Goal: Book appointment/travel/reservation

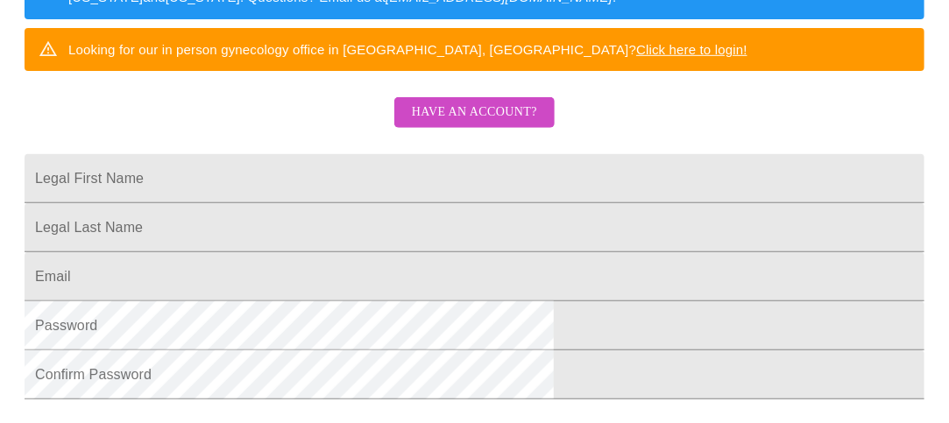
scroll to position [385, 0]
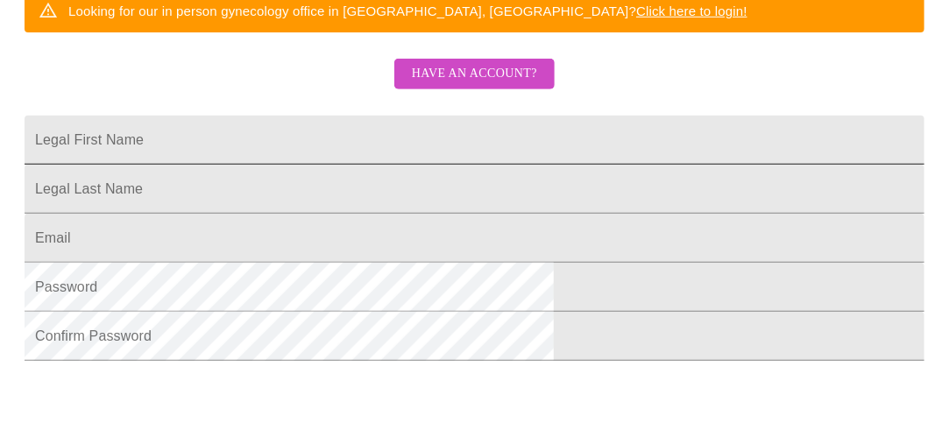
click at [513, 145] on input "Legal First Name" at bounding box center [475, 140] width 900 height 49
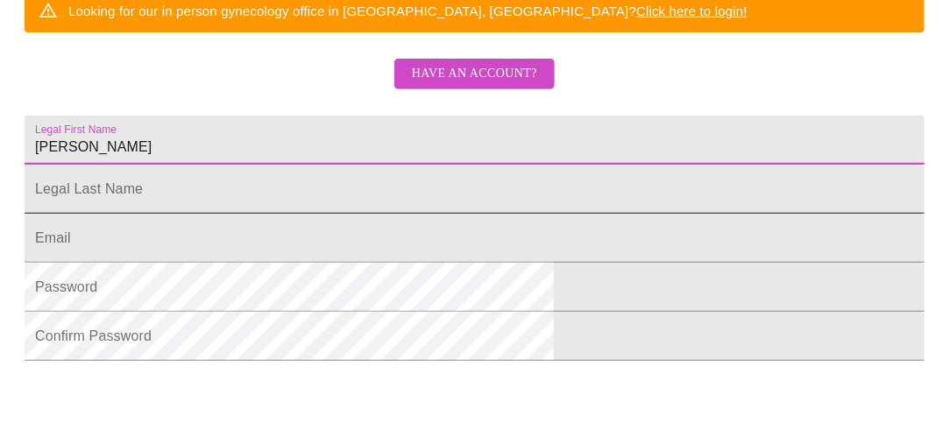
type input "[PERSON_NAME]"
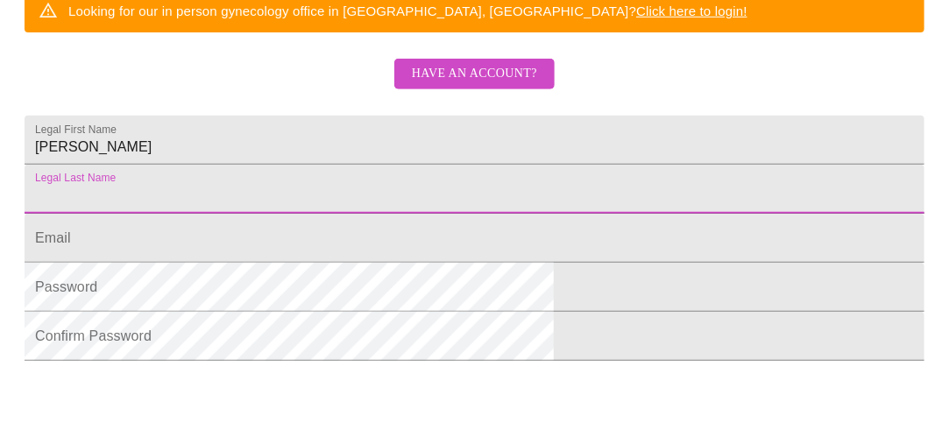
click at [421, 214] on input "Legal First Name" at bounding box center [475, 189] width 900 height 49
type input "millwood"
click at [349, 263] on input "Legal First Name" at bounding box center [475, 238] width 900 height 49
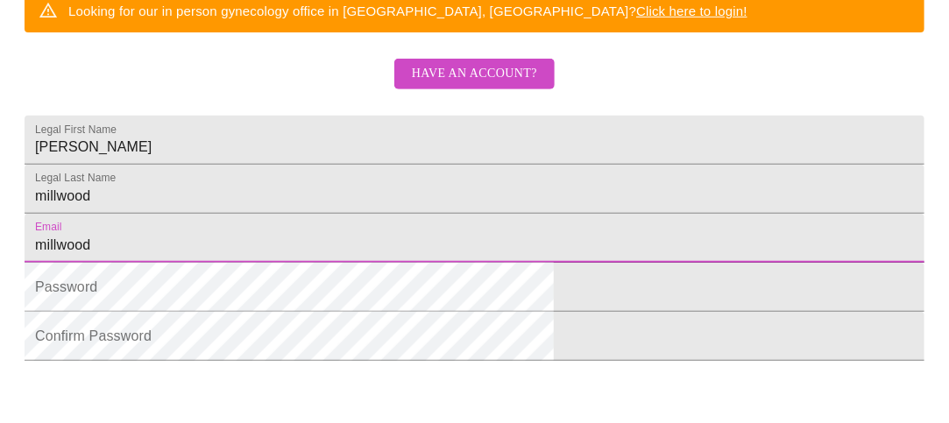
type input "[EMAIL_ADDRESS][DOMAIN_NAME]"
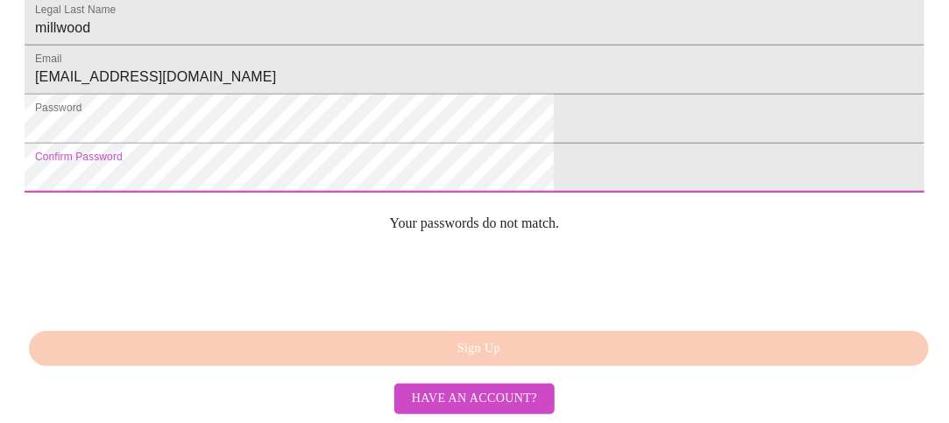
scroll to position [624, 0]
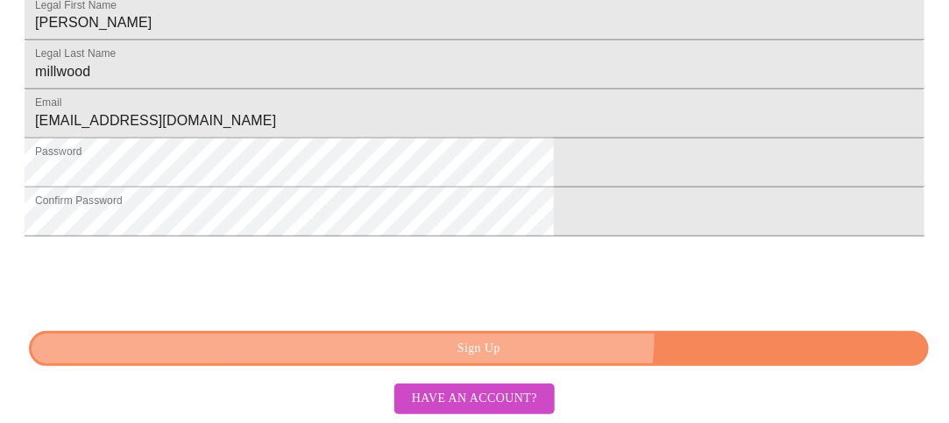
click at [527, 335] on button "Sign Up" at bounding box center [479, 349] width 900 height 36
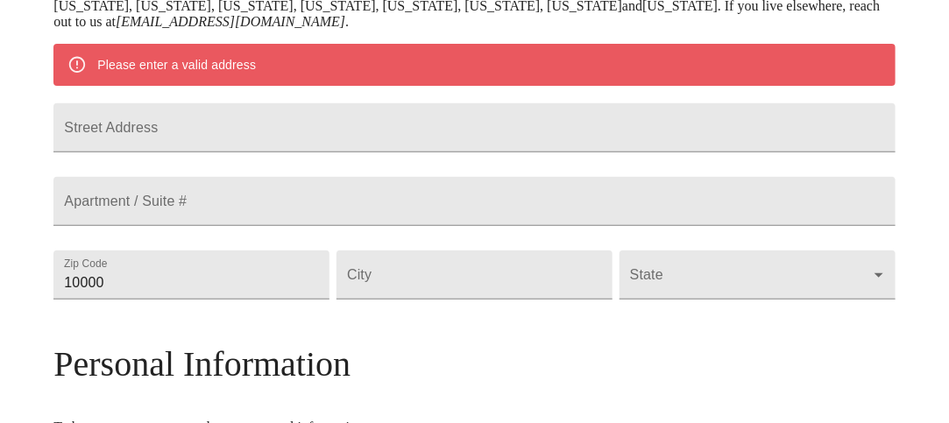
scroll to position [453, 0]
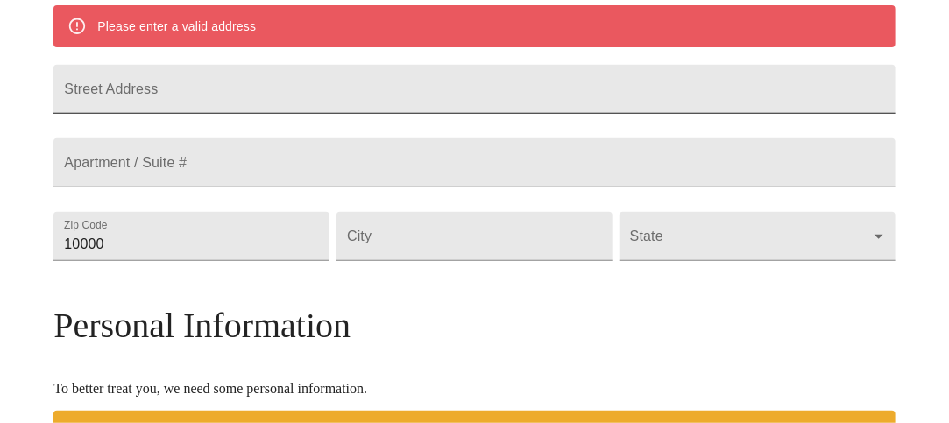
click at [508, 106] on input "Street Address" at bounding box center [473, 89] width 841 height 49
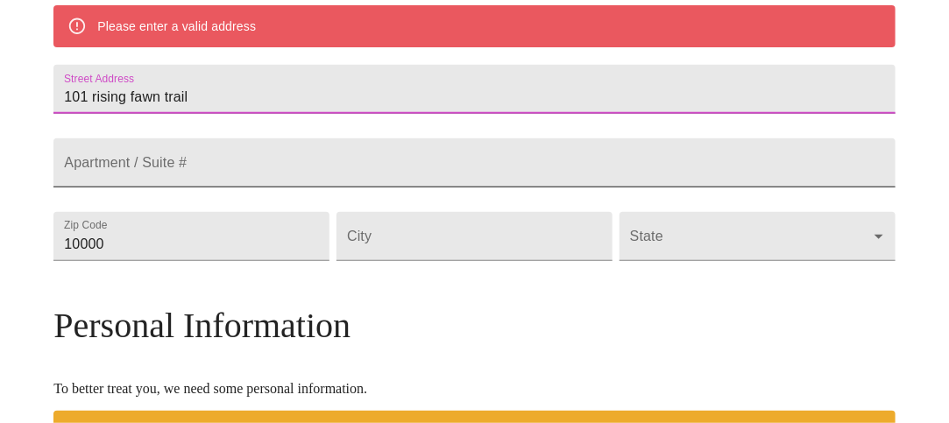
type input "101 rising fawn trail"
click at [433, 187] on input "Street Address" at bounding box center [473, 162] width 841 height 49
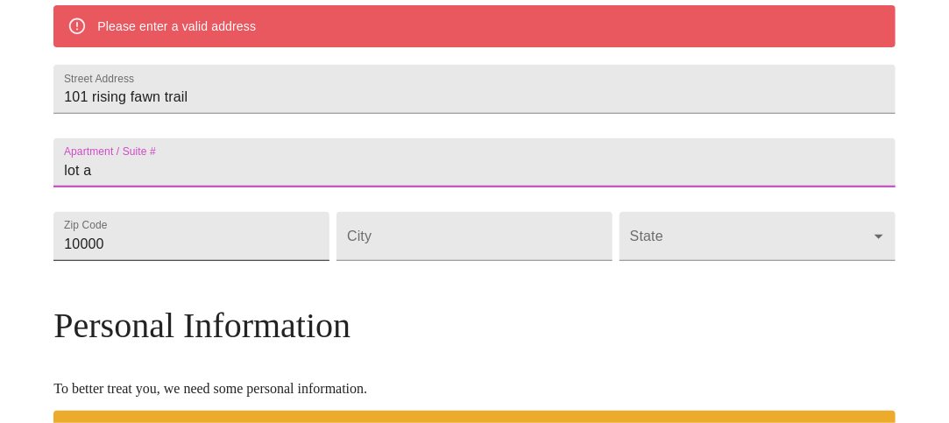
type input "lot a"
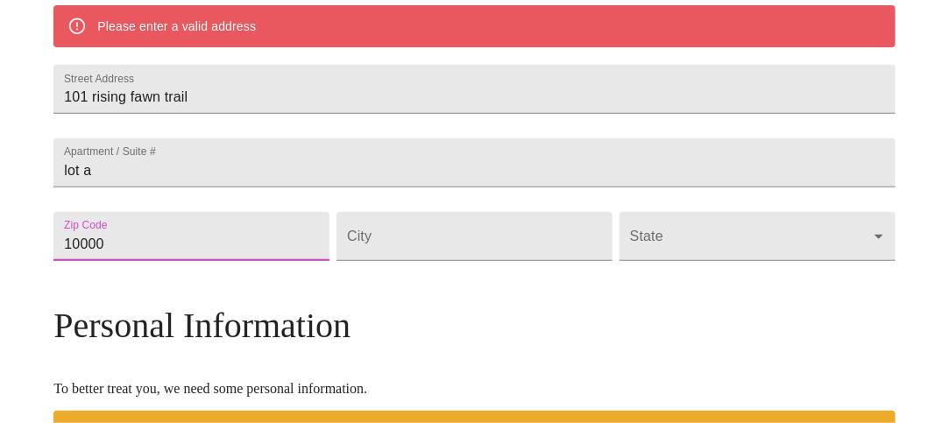
drag, startPoint x: 223, startPoint y: 324, endPoint x: 67, endPoint y: 306, distance: 156.2
click at [67, 306] on div "MyMenopauseRx Welcome to MyMenopauseRx Since it's your first time here, you'll …" at bounding box center [473, 252] width 841 height 1397
type input "30165"
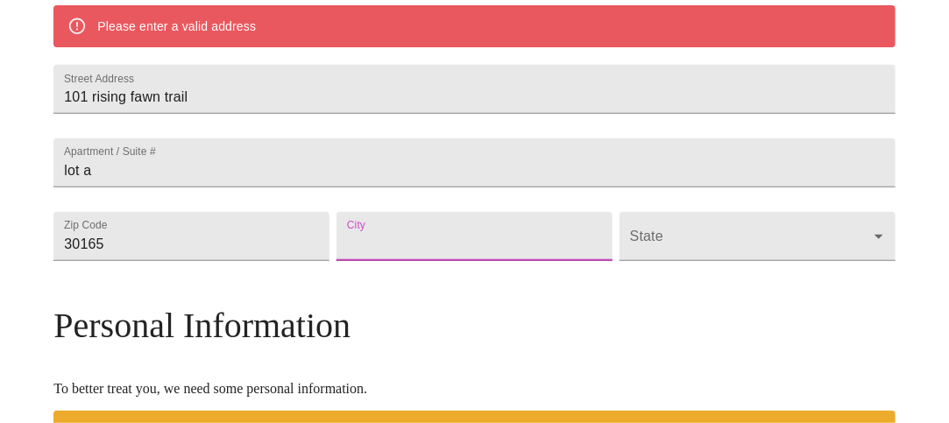
click at [414, 261] on input "Street Address" at bounding box center [474, 236] width 276 height 49
type input "[GEOGRAPHIC_DATA]"
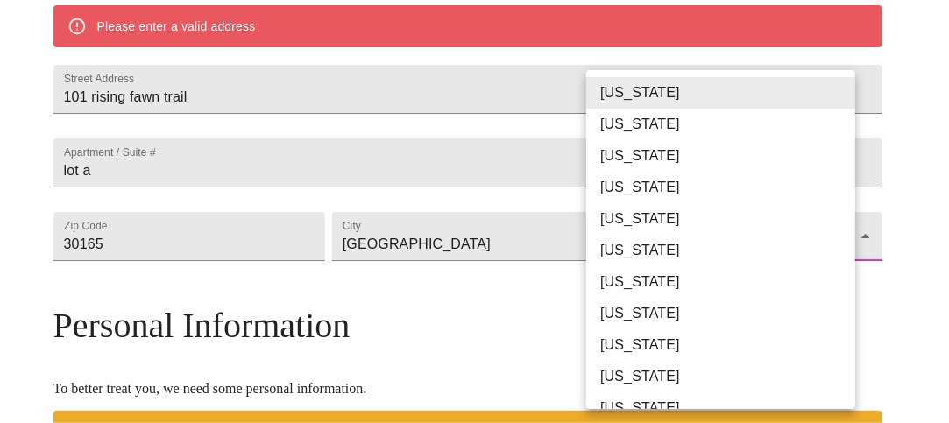
click at [671, 310] on body "MyMenopauseRx Welcome to MyMenopauseRx Since it's your first time here, you'll …" at bounding box center [474, 252] width 935 height 1397
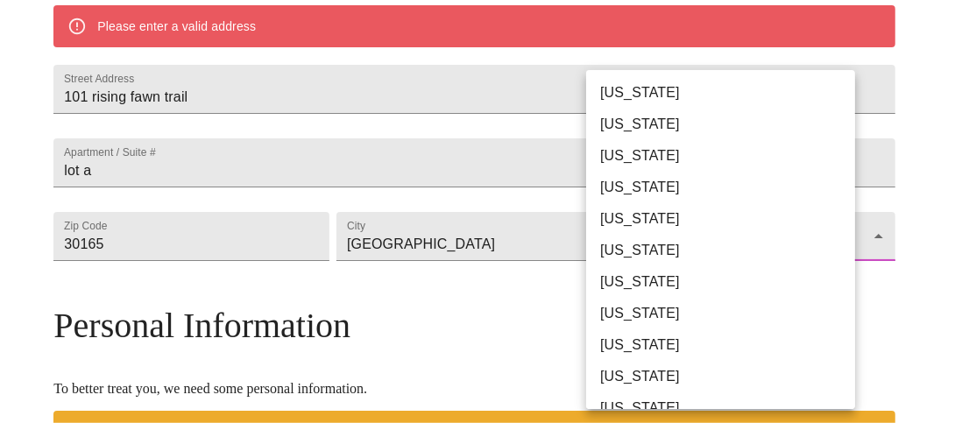
click at [666, 372] on li "[US_STATE]" at bounding box center [727, 377] width 282 height 32
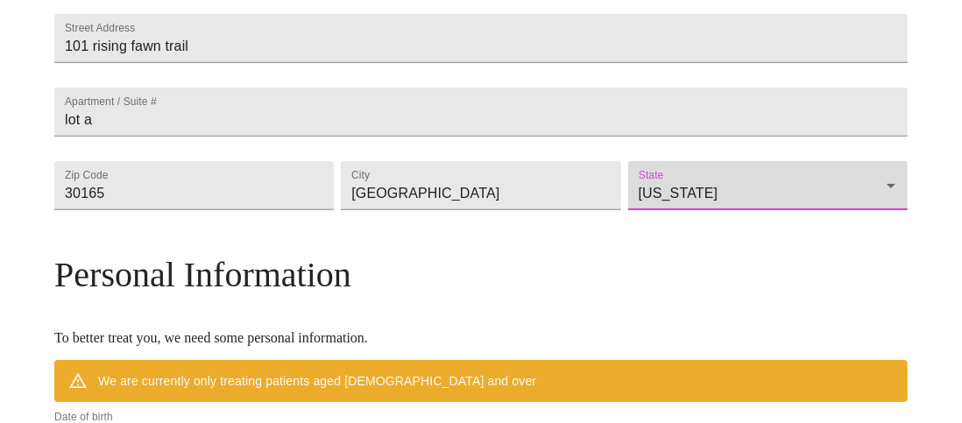
type input "[US_STATE]"
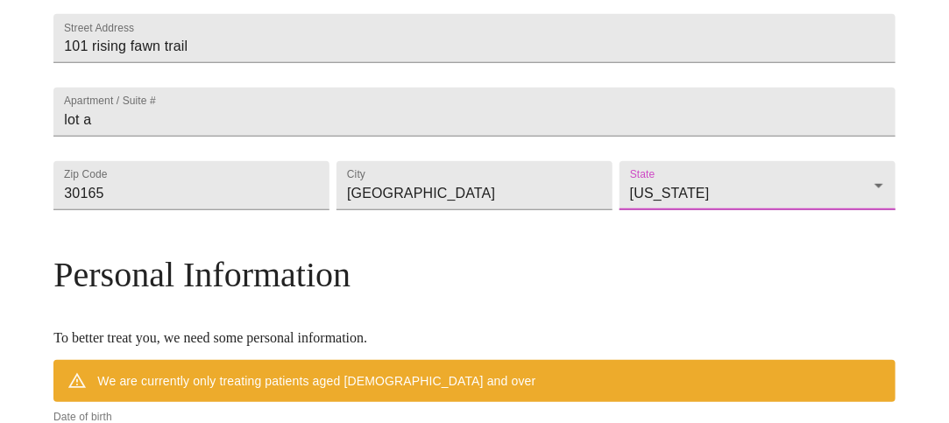
click at [666, 295] on h3 "Personal Information" at bounding box center [473, 274] width 841 height 41
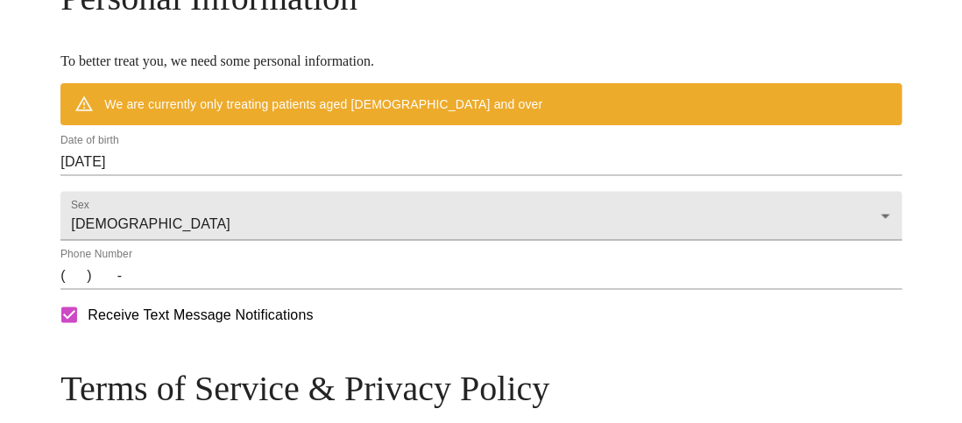
scroll to position [733, 0]
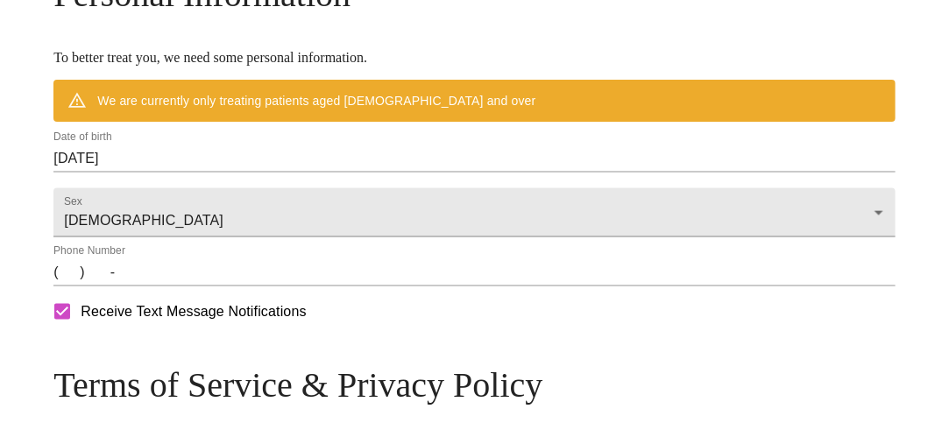
click at [169, 173] on input "[DATE]" at bounding box center [473, 159] width 841 height 28
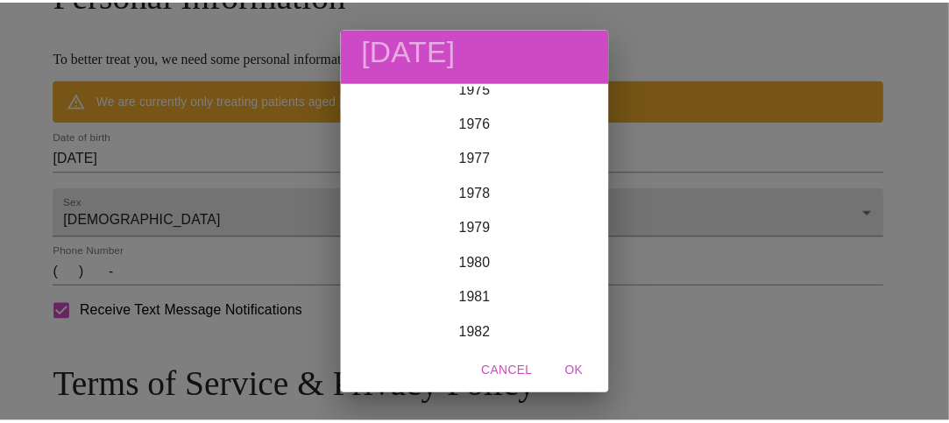
scroll to position [2583, 0]
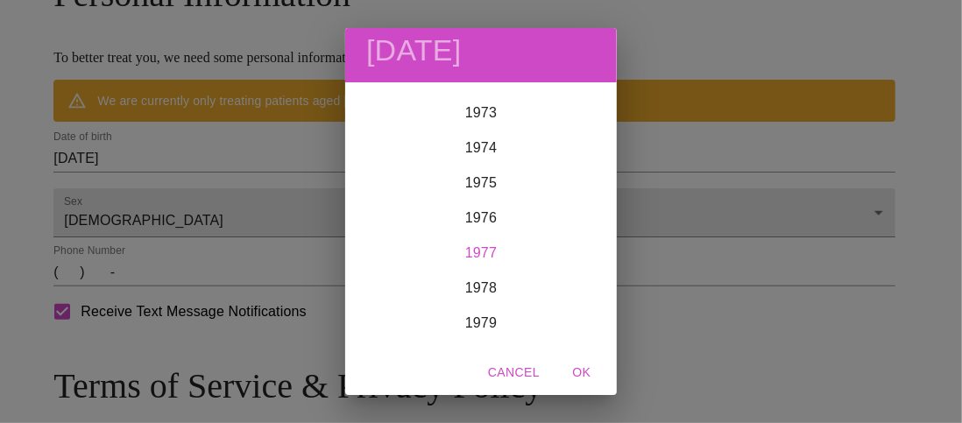
click at [470, 243] on div "1977" at bounding box center [481, 253] width 272 height 35
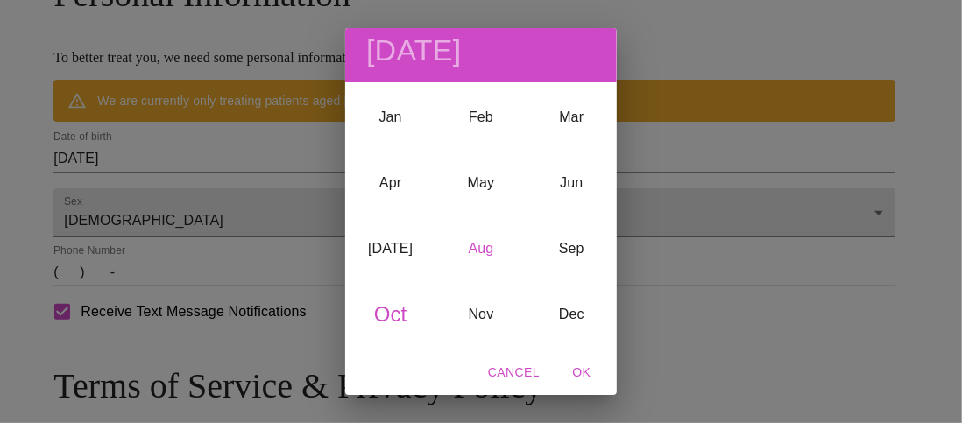
click at [480, 244] on div "Aug" at bounding box center [480, 249] width 90 height 66
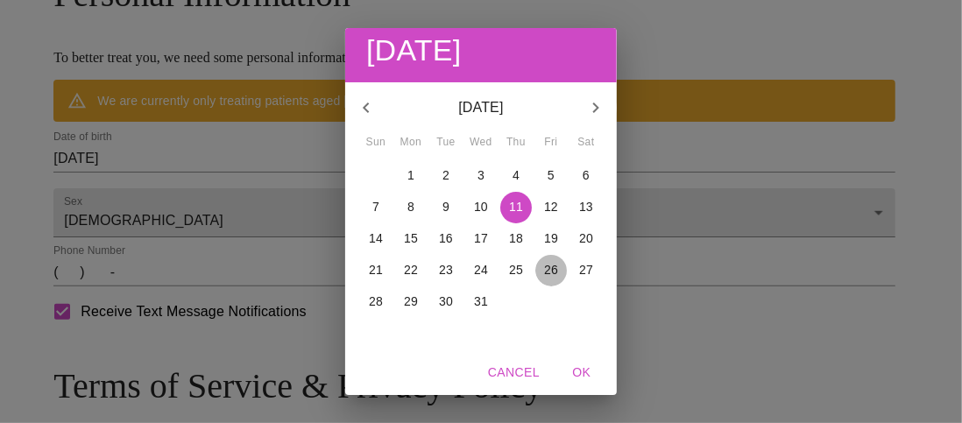
click at [548, 269] on p "26" at bounding box center [551, 270] width 14 height 18
click at [586, 369] on span "OK" at bounding box center [582, 373] width 42 height 22
type input "[DATE]"
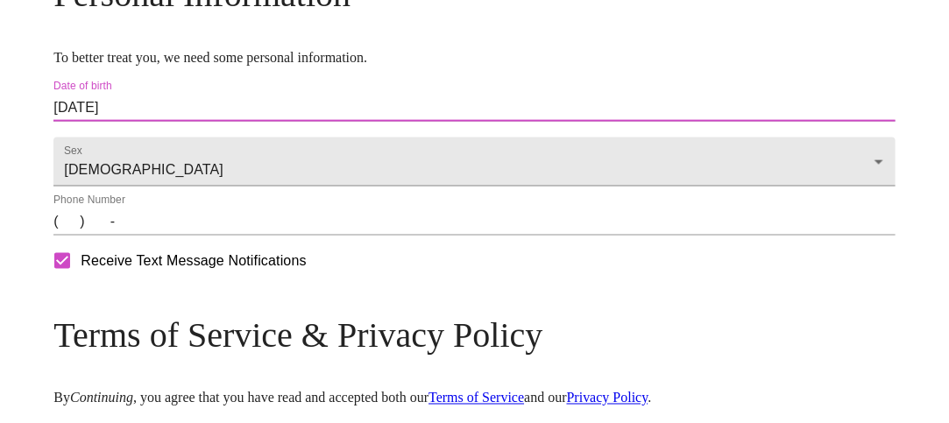
click at [173, 236] on input "(   )    -" at bounding box center [473, 222] width 841 height 28
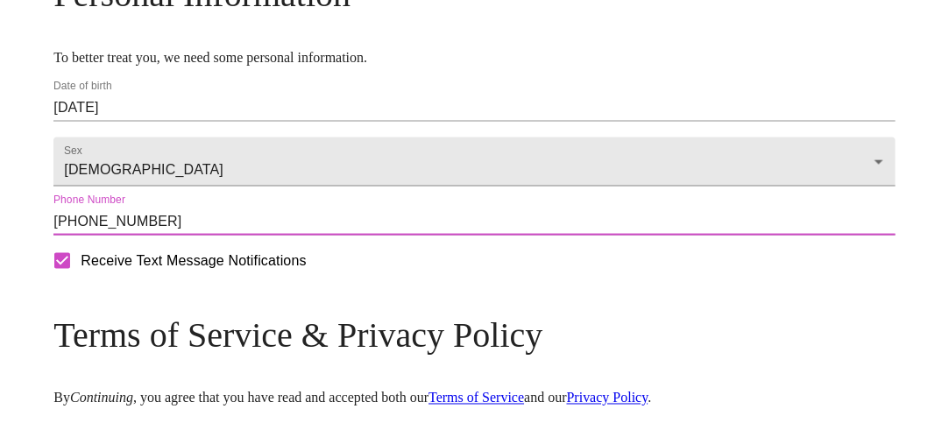
type input "[PHONE_NUMBER]"
click at [339, 279] on form "Receive Text Message Notifications" at bounding box center [473, 261] width 841 height 37
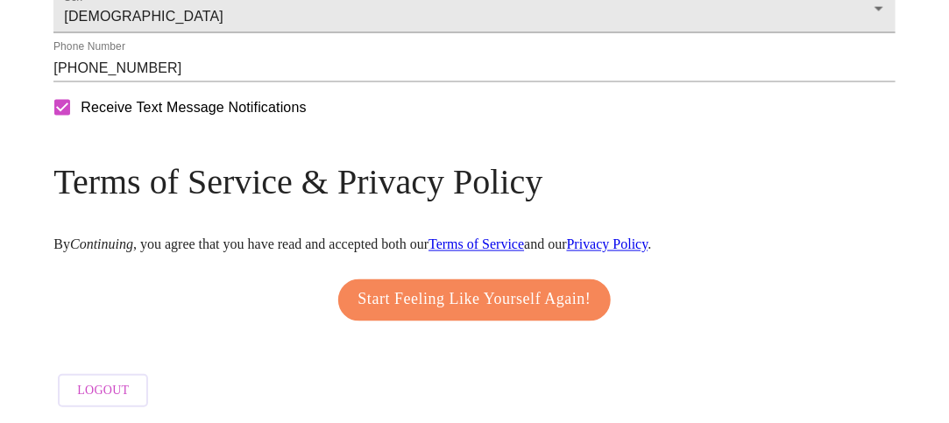
scroll to position [979, 0]
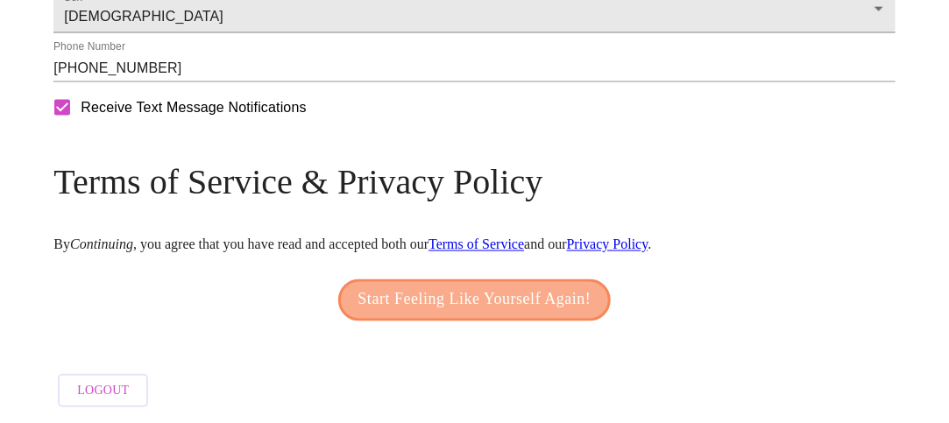
click at [443, 300] on span "Start Feeling Like Yourself Again!" at bounding box center [474, 300] width 233 height 28
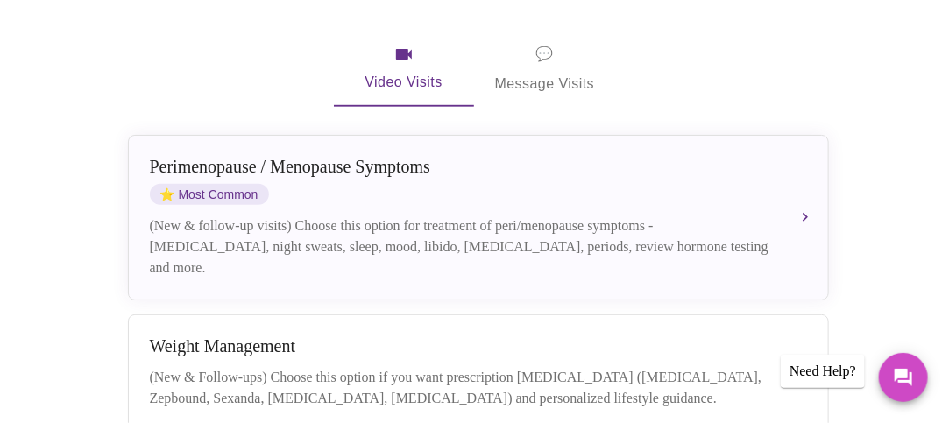
scroll to position [331, 0]
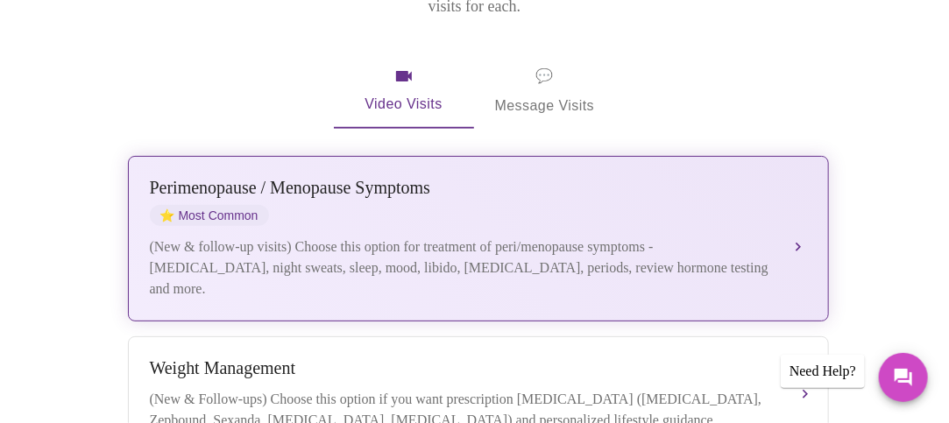
click at [350, 181] on div "[MEDICAL_DATA] / Menopause Symptoms ⭐ Most Common" at bounding box center [461, 202] width 622 height 48
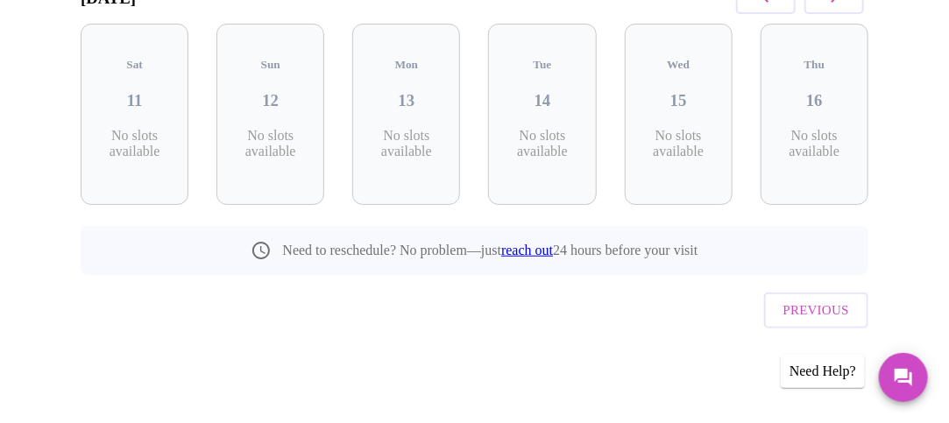
scroll to position [288, 0]
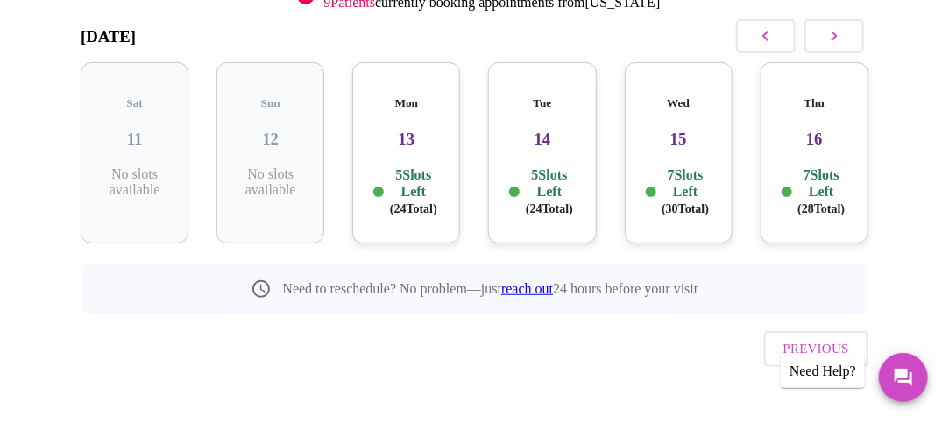
click at [420, 138] on div "Mon 13 5 Slots Left ( 24 Total)" at bounding box center [406, 152] width 108 height 181
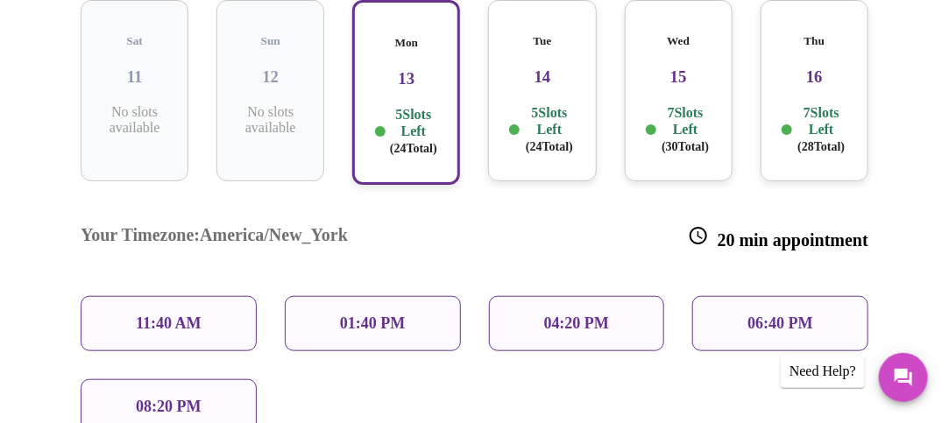
scroll to position [396, 0]
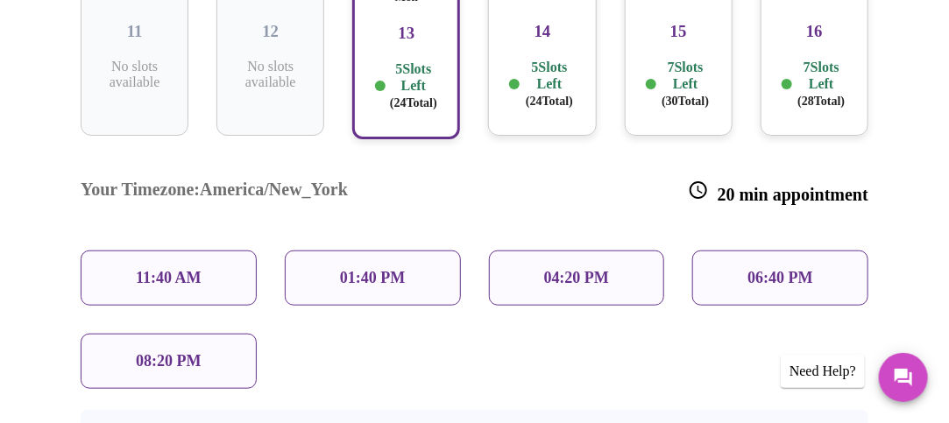
click at [792, 269] on p "06:40 PM" at bounding box center [779, 278] width 65 height 18
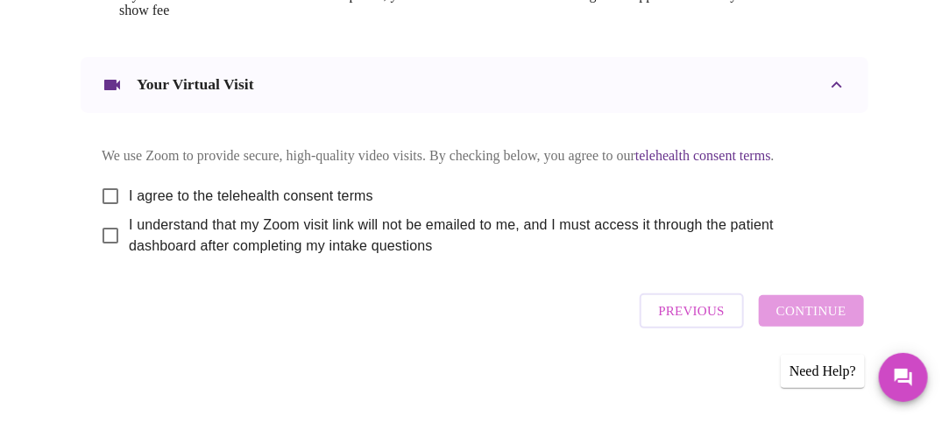
scroll to position [939, 0]
click at [103, 209] on input "I agree to the telehealth consent terms" at bounding box center [110, 196] width 37 height 37
checkbox input "true"
click at [100, 254] on input "I understand that my Zoom visit link will not be emailed to me, and I must acce…" at bounding box center [110, 235] width 37 height 37
checkbox input "true"
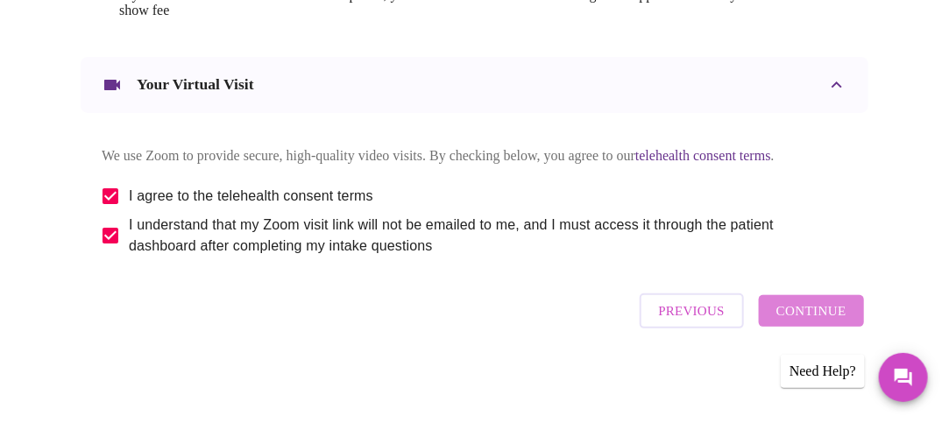
click at [829, 322] on span "Continue" at bounding box center [811, 311] width 70 height 23
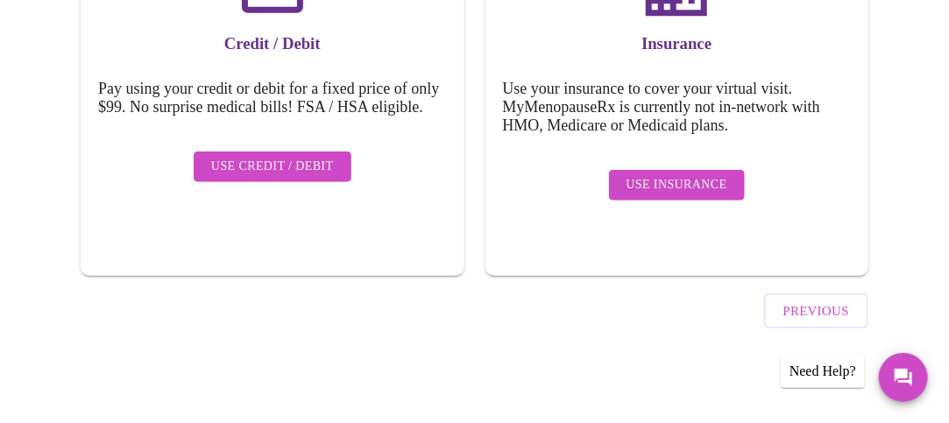
scroll to position [345, 0]
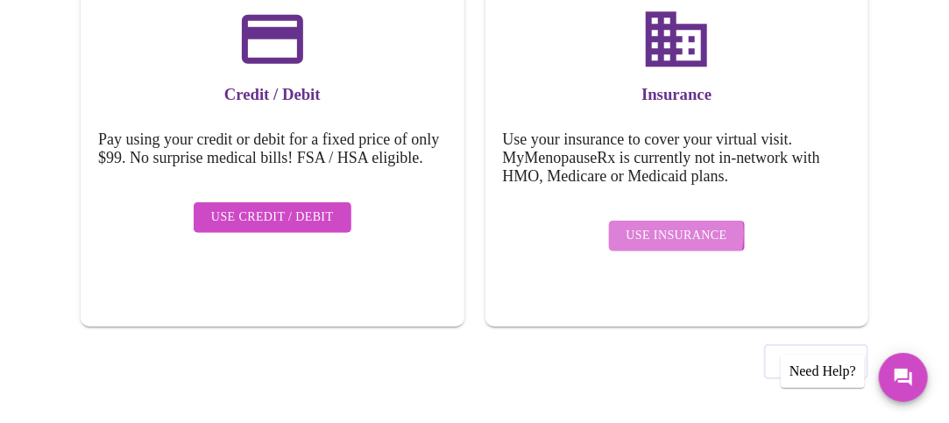
click at [676, 225] on span "Use Insurance" at bounding box center [676, 236] width 101 height 22
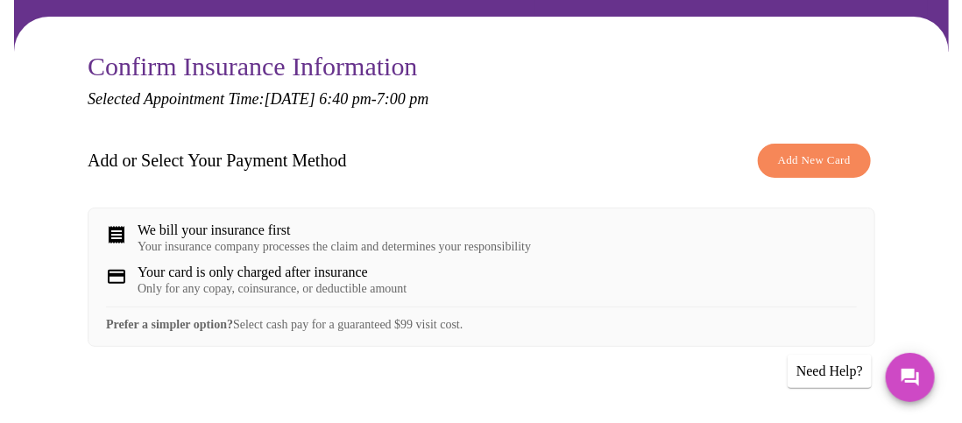
scroll to position [148, 0]
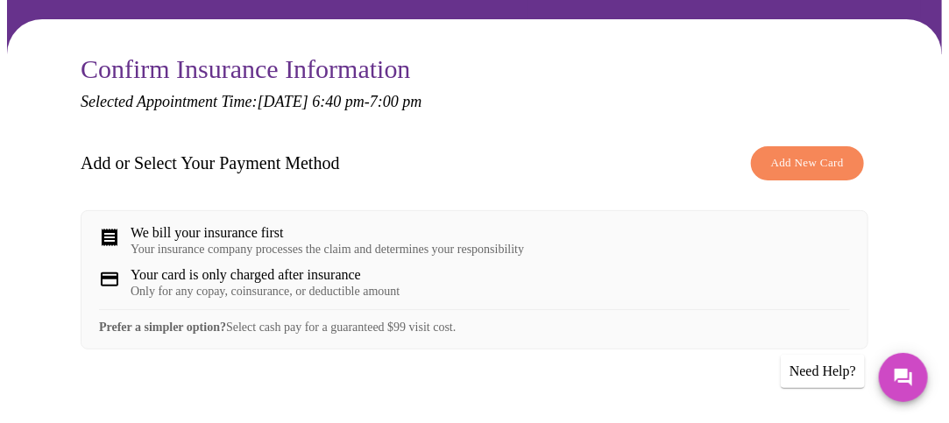
click at [806, 163] on span "Add New Card" at bounding box center [807, 163] width 73 height 20
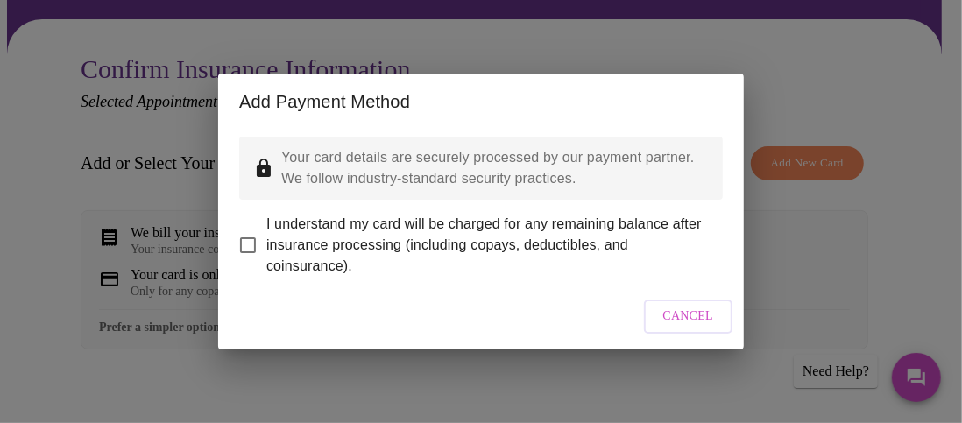
click at [414, 238] on span "I understand my card will be charged for any remaining balance after insurance …" at bounding box center [487, 245] width 442 height 63
click at [266, 238] on input "I understand my card will be charged for any remaining balance after insurance …" at bounding box center [248, 245] width 37 height 37
checkbox input "true"
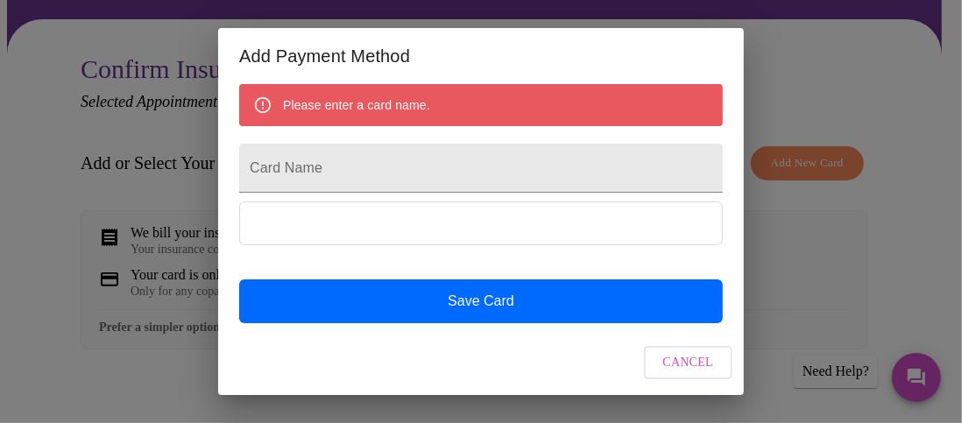
scroll to position [156, 0]
click at [552, 187] on input "Card Name" at bounding box center [481, 168] width 484 height 49
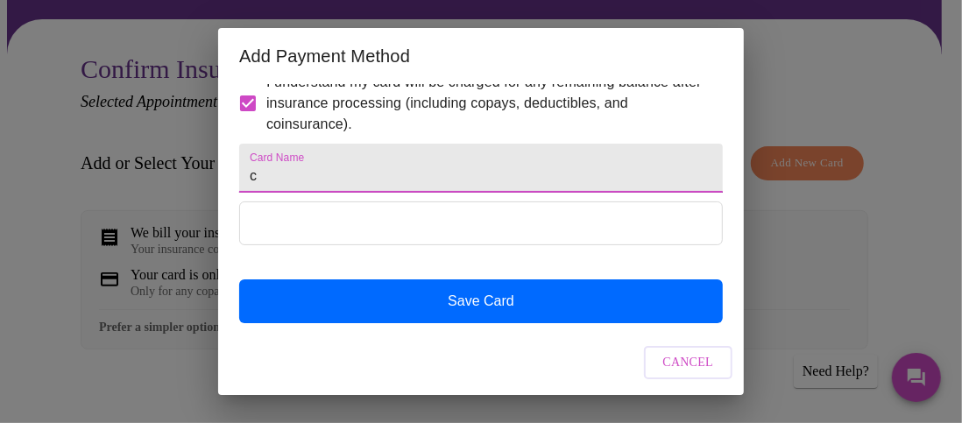
scroll to position [140, 0]
type input "chime"
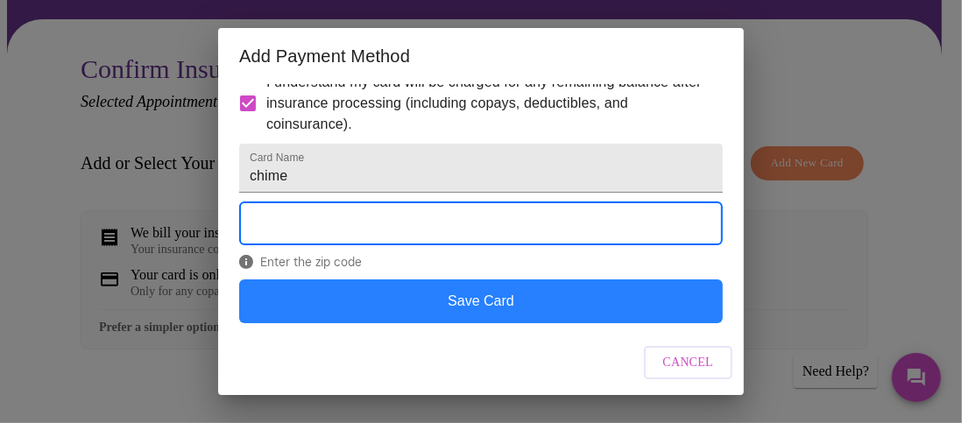
click at [520, 306] on button "Save Card" at bounding box center [481, 301] width 484 height 44
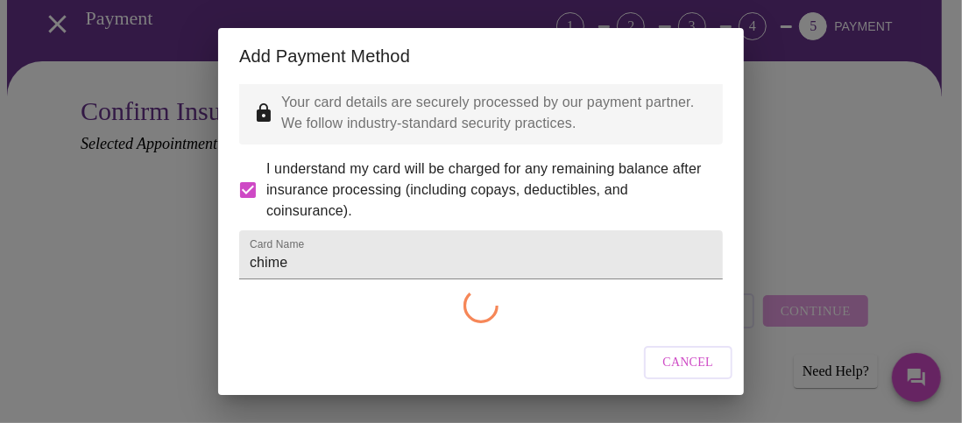
scroll to position [96, 0]
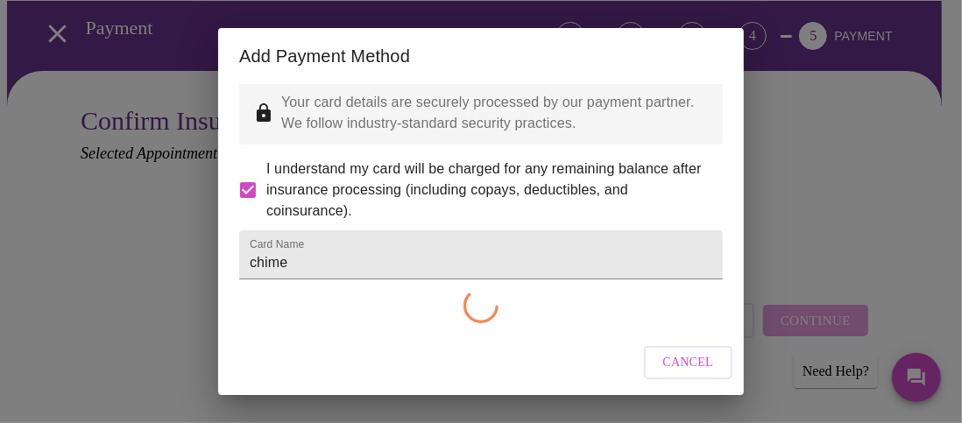
checkbox input "false"
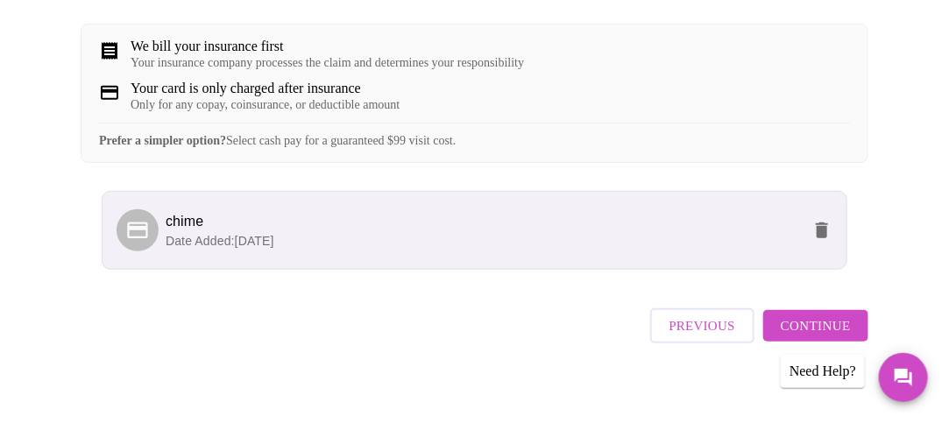
scroll to position [359, 0]
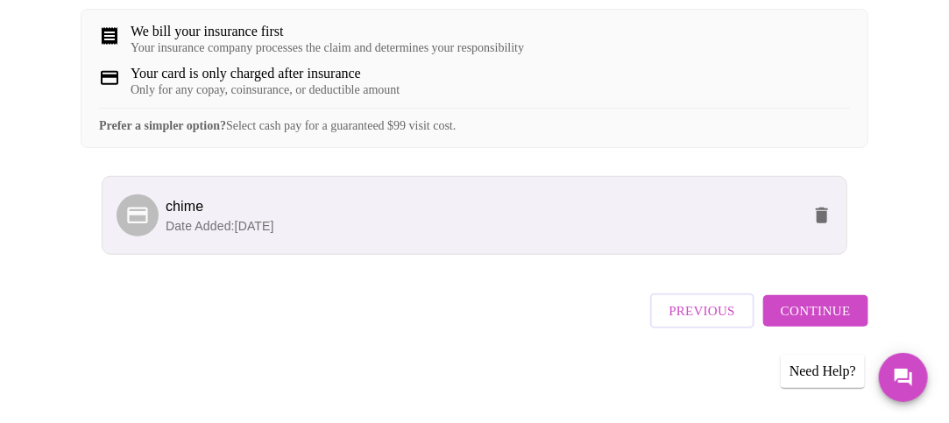
click at [817, 322] on span "Continue" at bounding box center [816, 311] width 70 height 23
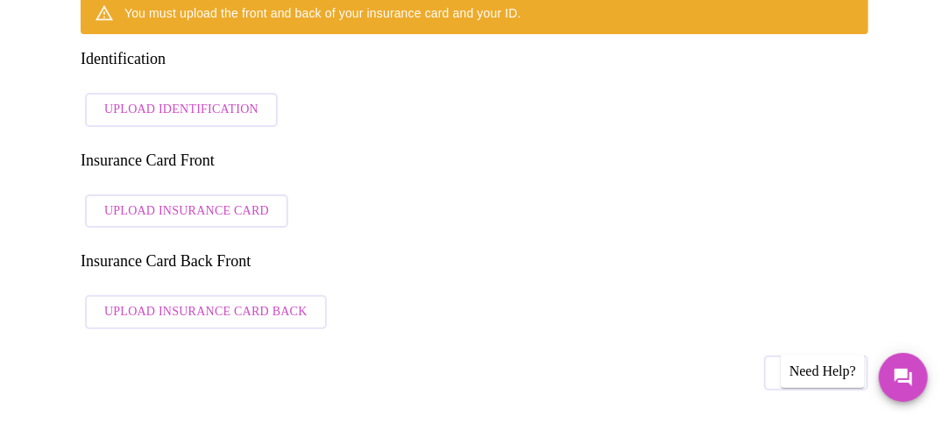
click at [187, 99] on span "Upload Identification" at bounding box center [181, 110] width 154 height 22
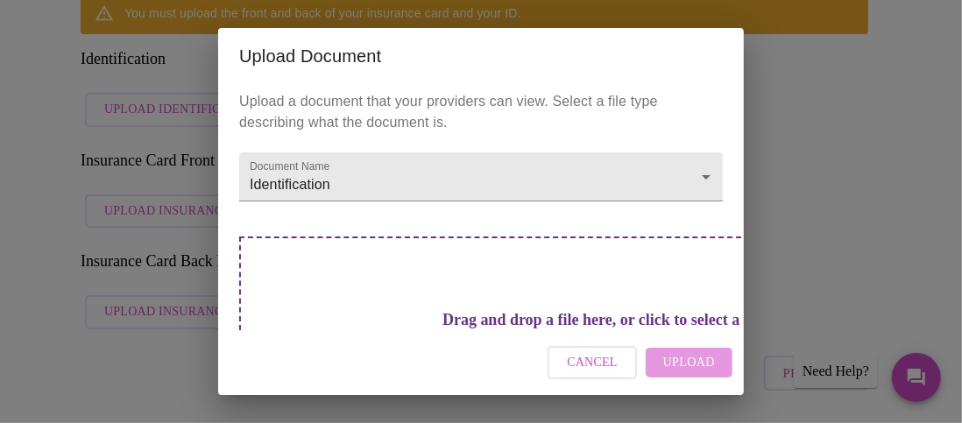
click at [512, 311] on h3 "Drag and drop a file here, or click to select a file" at bounding box center [604, 320] width 484 height 18
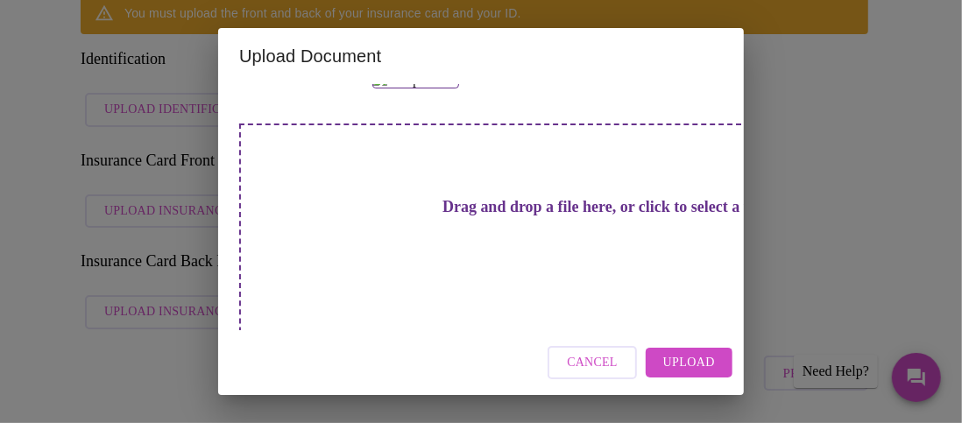
scroll to position [166, 0]
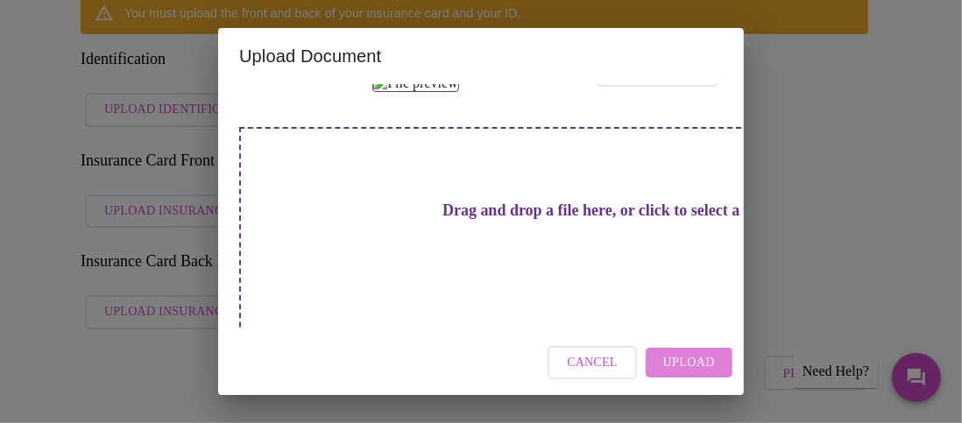
click at [685, 366] on span "Upload" at bounding box center [689, 363] width 52 height 22
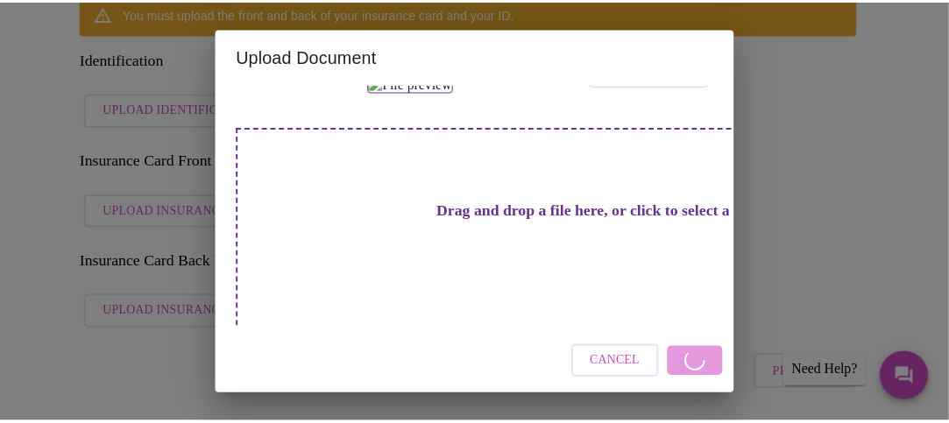
scroll to position [88, 0]
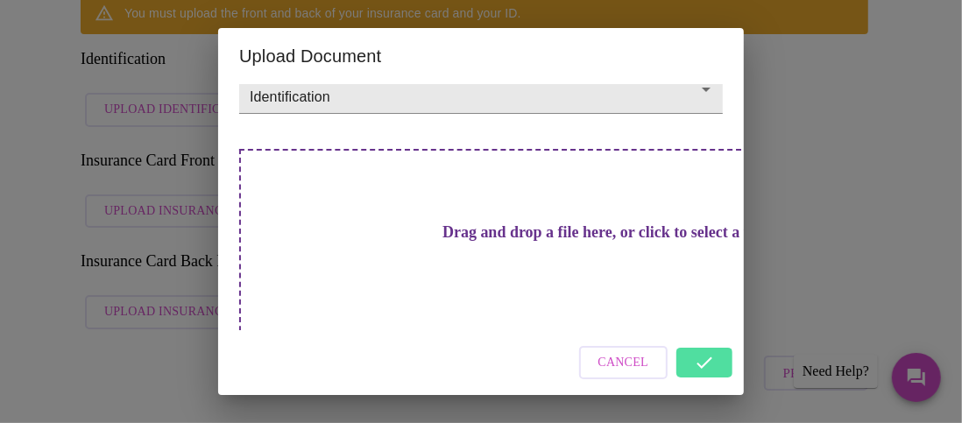
click at [128, 110] on div "Upload Document Upload a document that your providers can view. Select a file t…" at bounding box center [481, 211] width 962 height 423
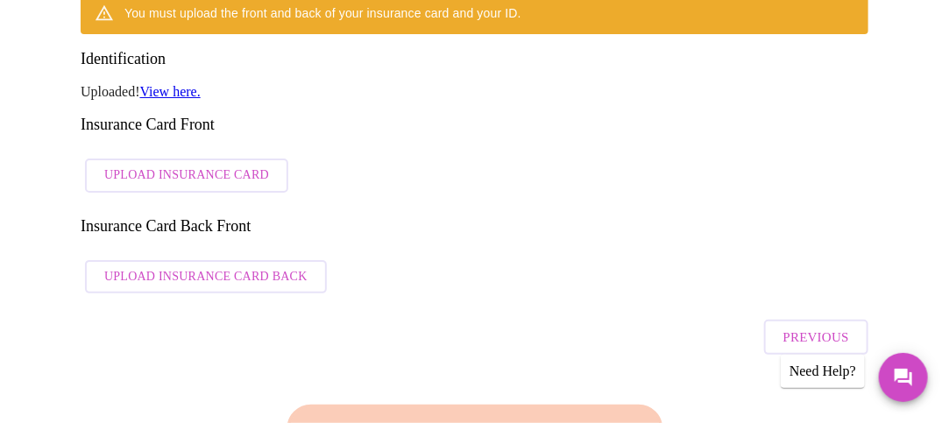
click at [130, 165] on span "Upload Insurance Card" at bounding box center [186, 176] width 165 height 22
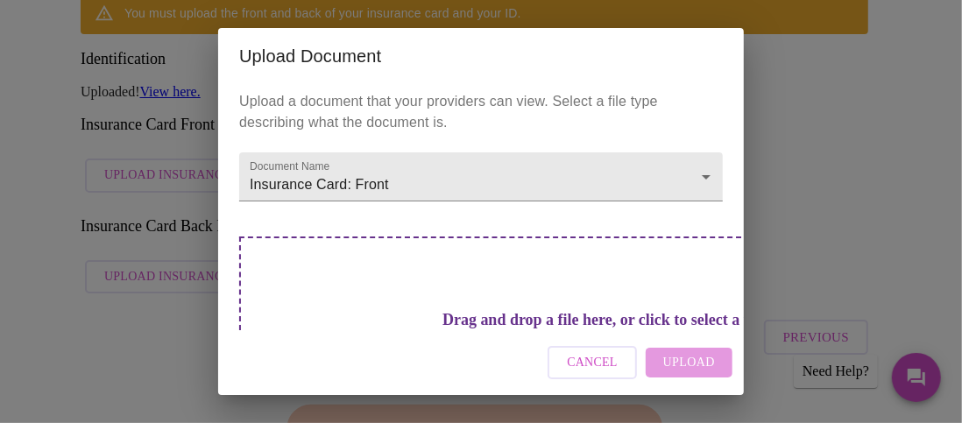
click at [357, 275] on div "Drag and drop a file here, or click to select a file" at bounding box center [603, 355] width 729 height 236
click at [474, 311] on h3 "Drag and drop a file here, or click to select a file" at bounding box center [604, 320] width 484 height 18
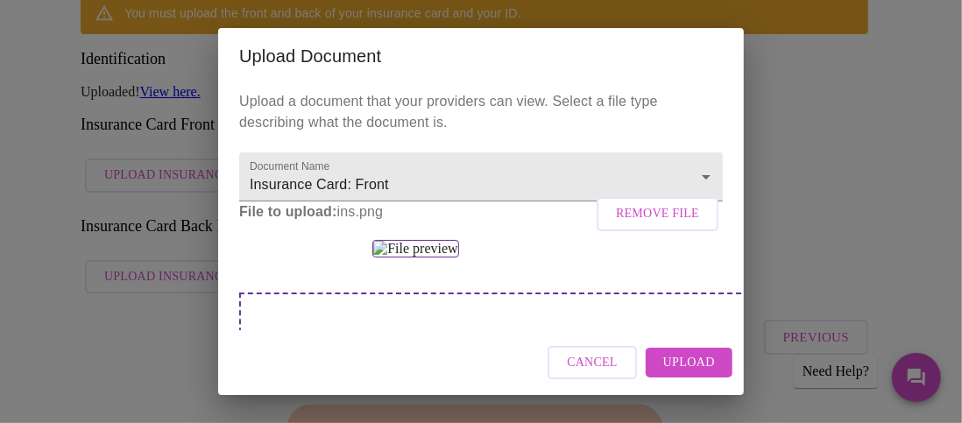
click at [690, 362] on span "Upload" at bounding box center [689, 363] width 52 height 22
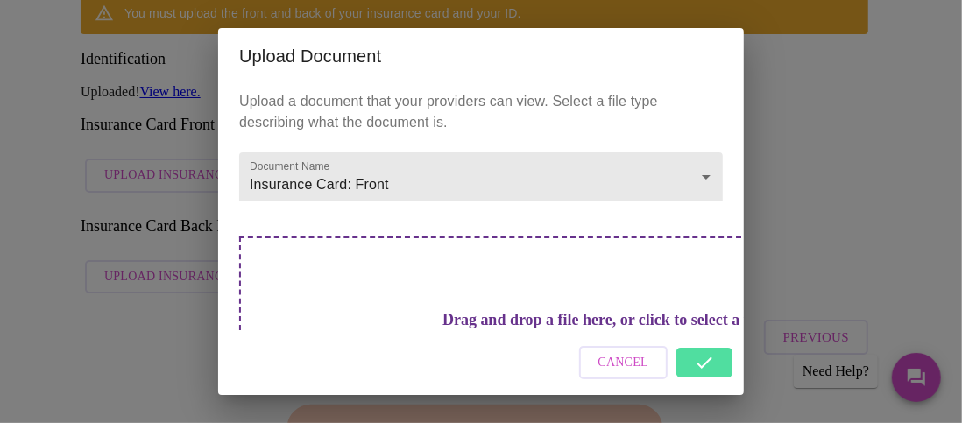
click at [108, 264] on div "Upload Document Upload a document that your providers can view. Select a file t…" at bounding box center [481, 211] width 962 height 423
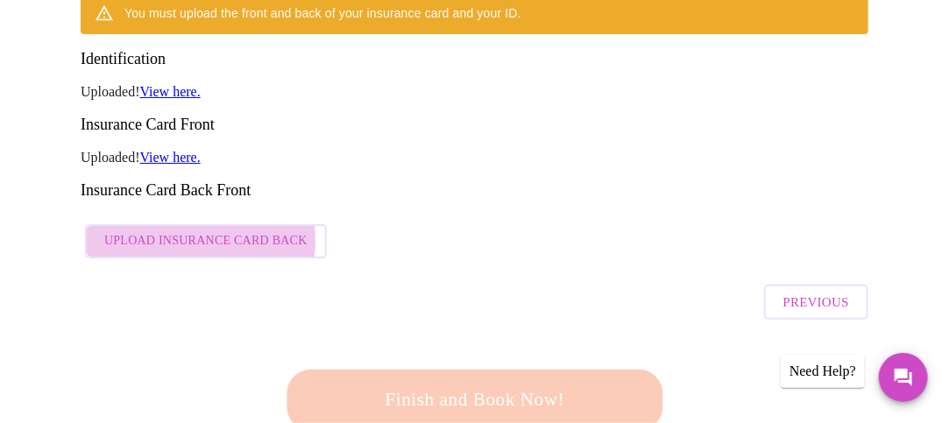
click at [165, 230] on span "Upload Insurance Card Back" at bounding box center [205, 241] width 203 height 22
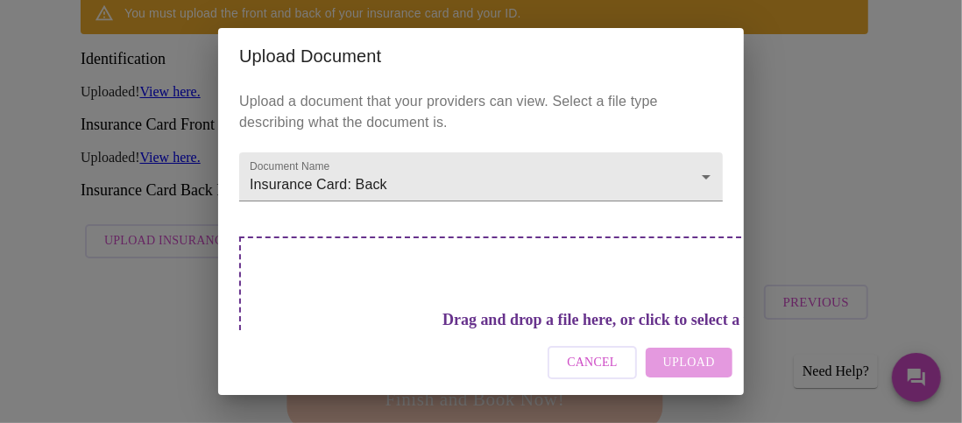
click at [600, 327] on div "Drag and drop a file here, or click to select a file" at bounding box center [603, 355] width 729 height 236
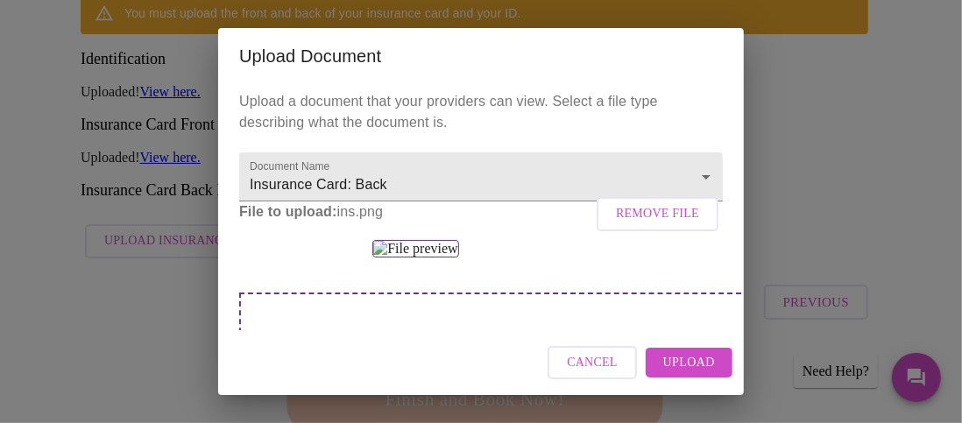
click at [687, 373] on button "Upload" at bounding box center [689, 363] width 87 height 31
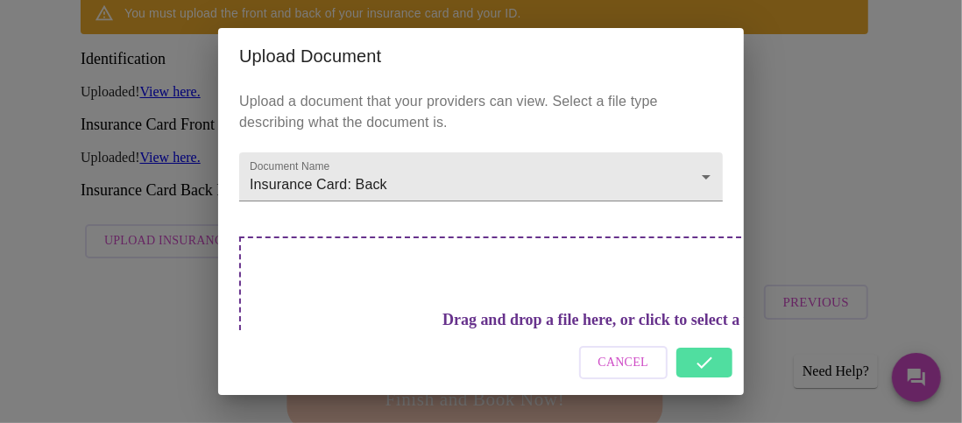
click at [754, 216] on div "Upload Document Upload a document that your providers can view. Select a file t…" at bounding box center [481, 211] width 962 height 423
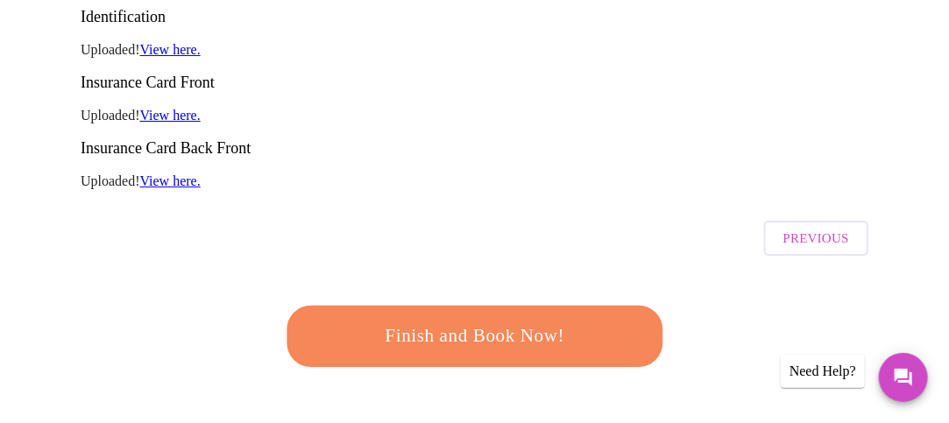
scroll to position [308, 0]
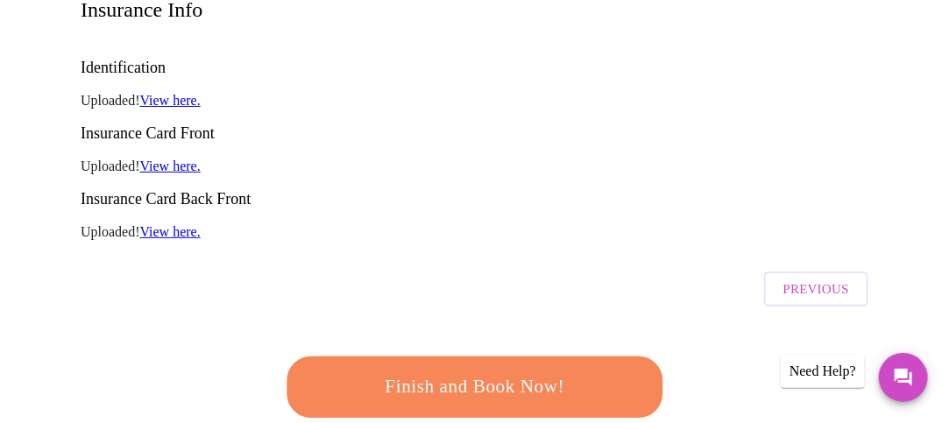
click at [126, 224] on p "Uploaded! View here." at bounding box center [475, 232] width 788 height 16
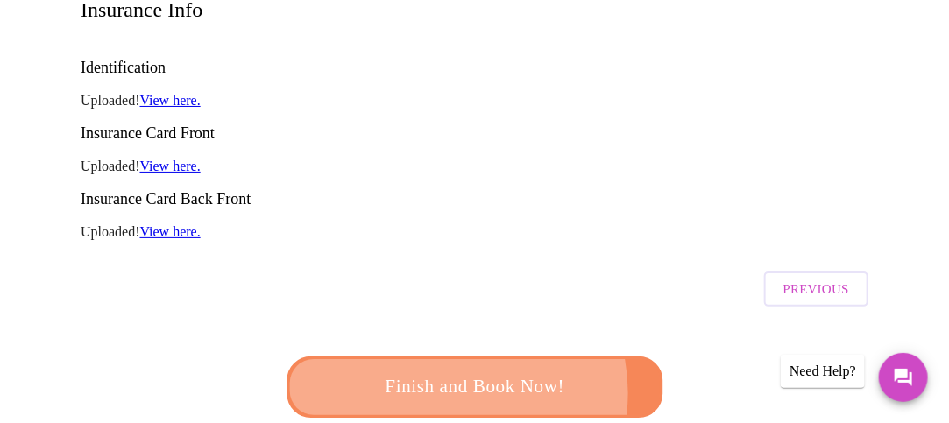
click at [442, 371] on span "Finish and Book Now!" at bounding box center [474, 387] width 333 height 33
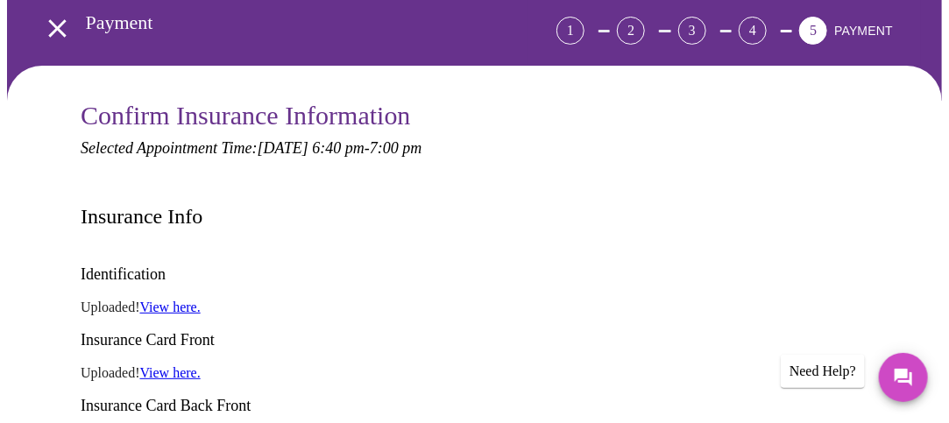
scroll to position [3, 0]
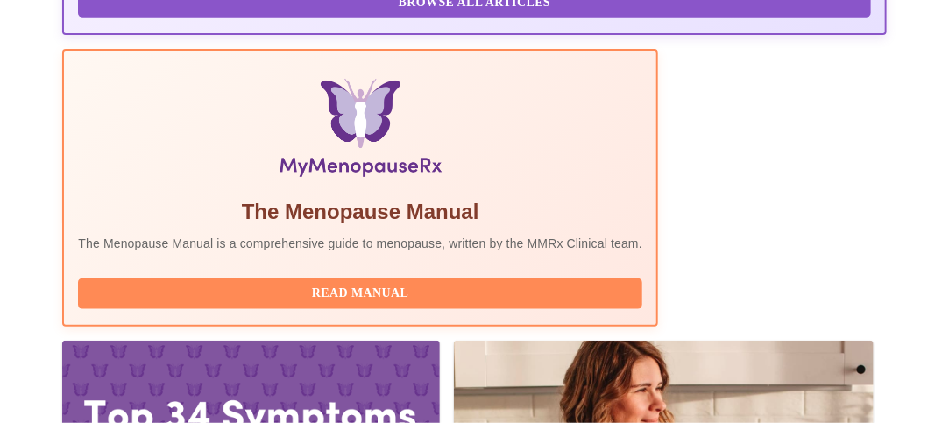
scroll to position [557, 0]
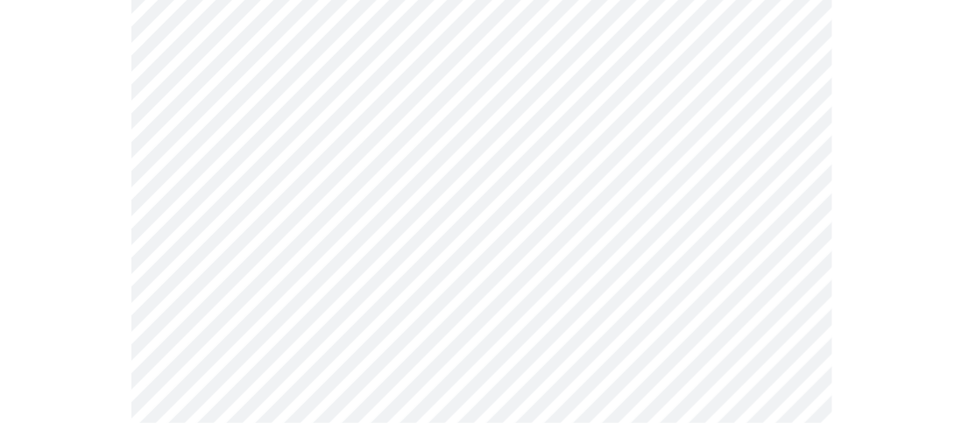
scroll to position [315, 0]
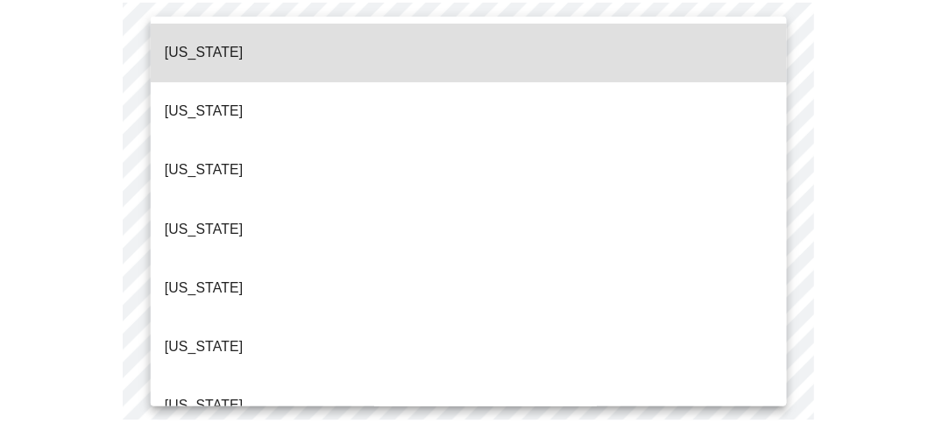
scroll to position [242, 0]
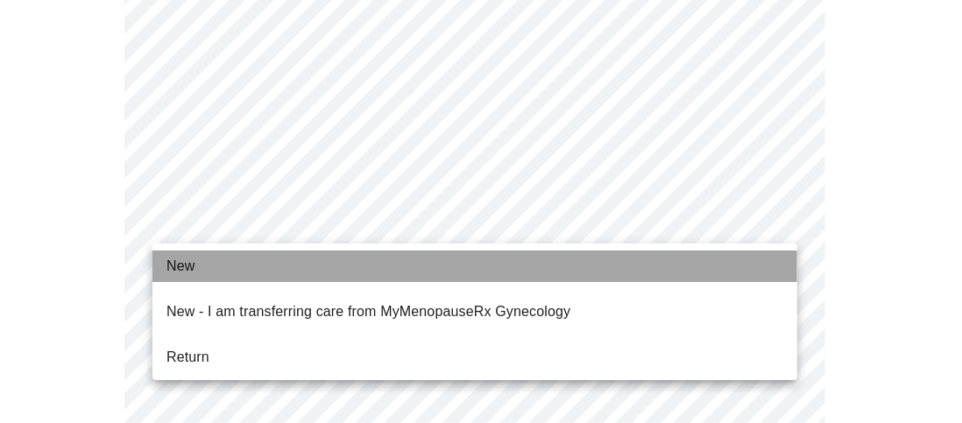
click at [280, 259] on li "New" at bounding box center [474, 267] width 645 height 32
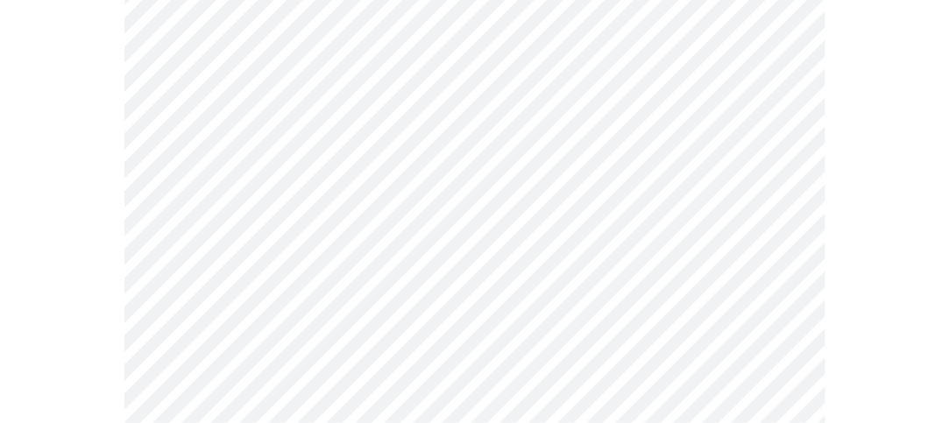
click at [74, 271] on div at bounding box center [474, 348] width 935 height 1581
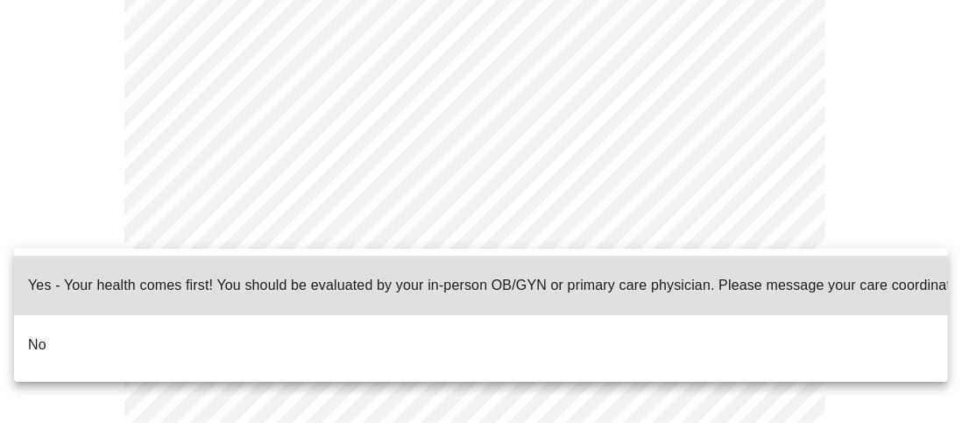
click at [194, 315] on li "No" at bounding box center [481, 345] width 934 height 60
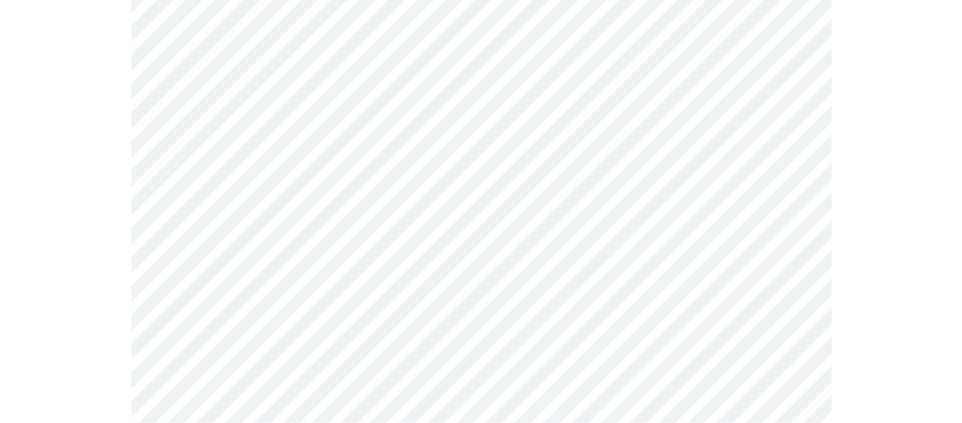
scroll to position [0, 0]
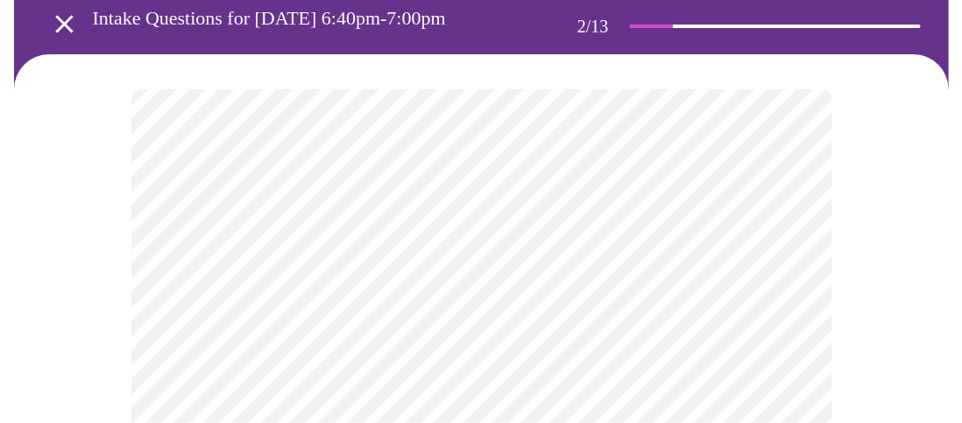
scroll to position [237, 0]
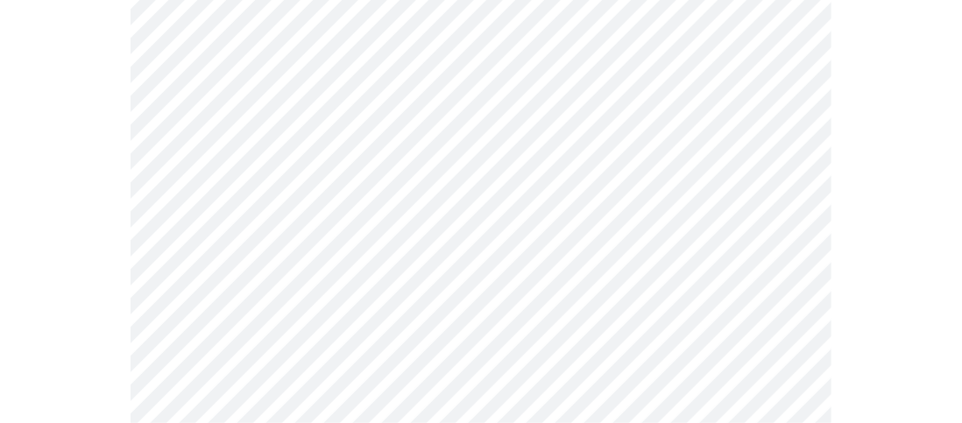
click at [288, 301] on body "MyMenopauseRx Appointments Messaging Labs Uploads Medications Community Refer a…" at bounding box center [481, 384] width 948 height 1229
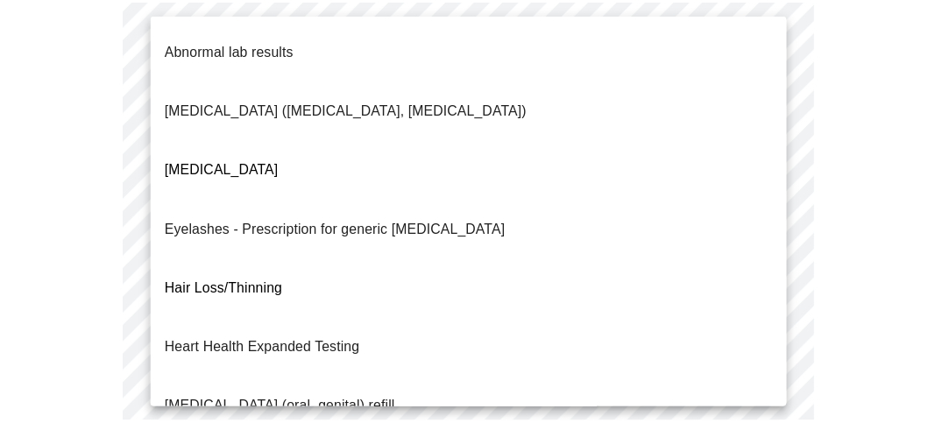
scroll to position [23, 0]
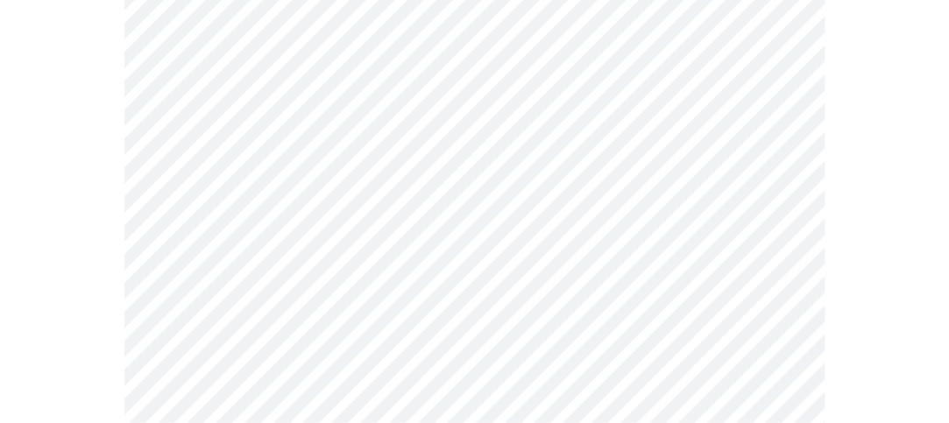
scroll to position [448, 0]
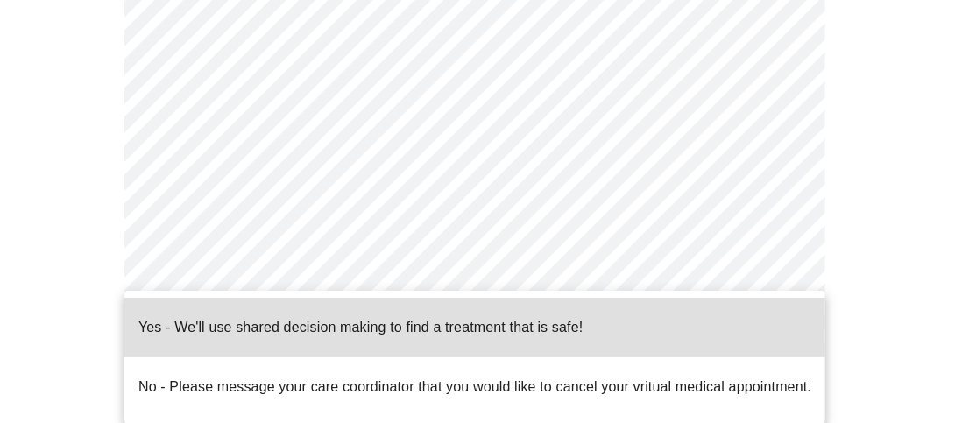
click at [378, 264] on body "MyMenopauseRx Appointments Messaging Labs Uploads Medications Community Refer a…" at bounding box center [481, 168] width 948 height 1219
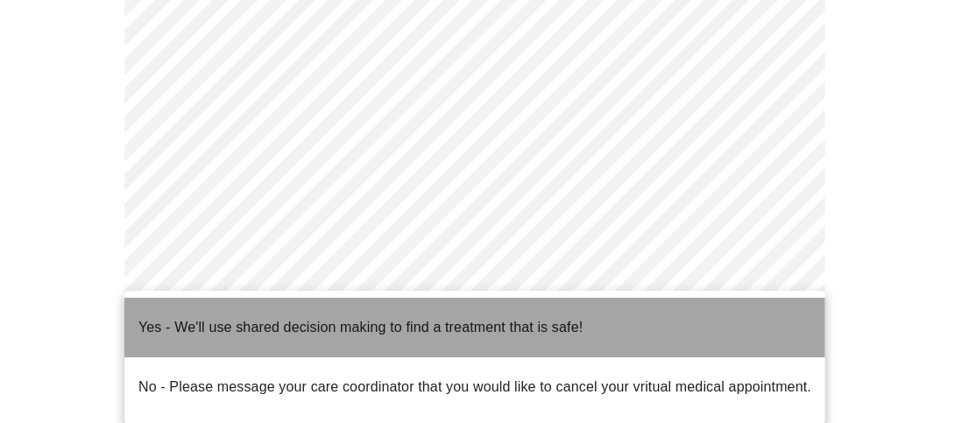
click at [334, 322] on p "Yes - We'll use shared decision making to find a treatment that is safe!" at bounding box center [360, 327] width 444 height 21
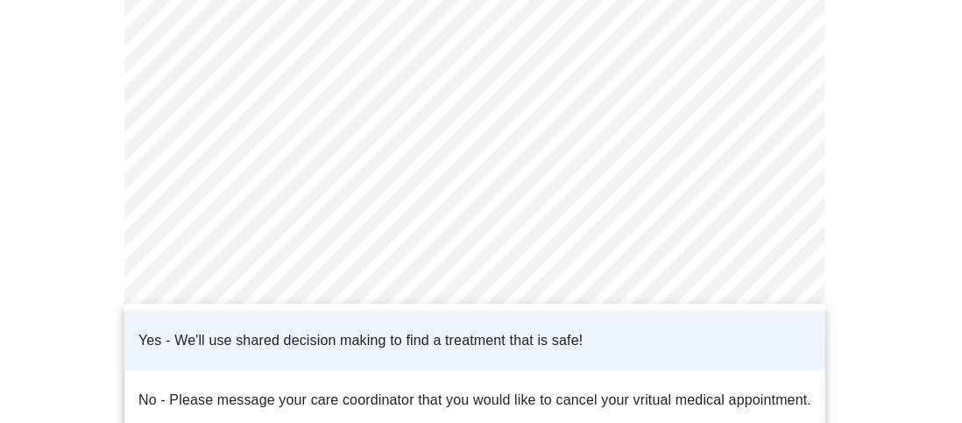
click at [103, 244] on div at bounding box center [481, 211] width 962 height 423
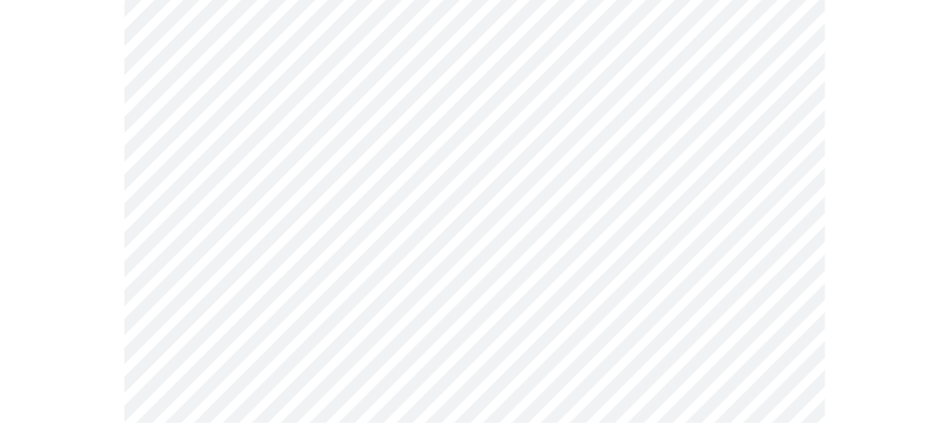
click at [106, 244] on div at bounding box center [474, 237] width 935 height 1062
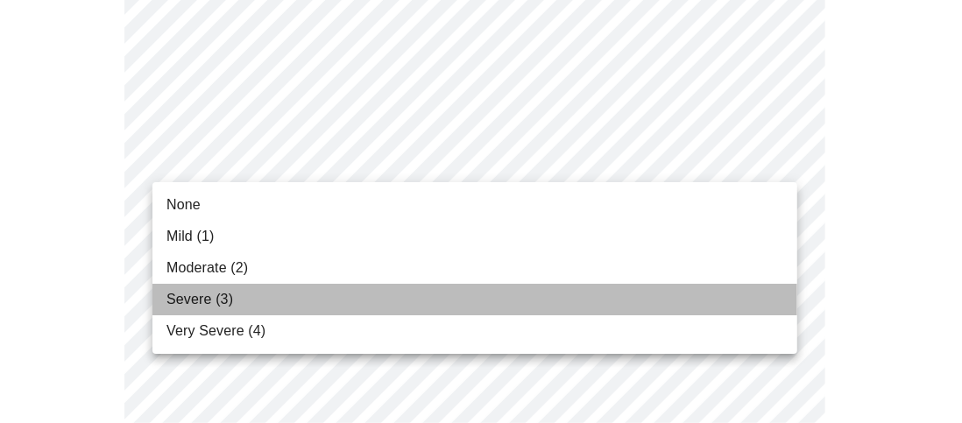
click at [201, 293] on span "Severe (3)" at bounding box center [199, 299] width 67 height 21
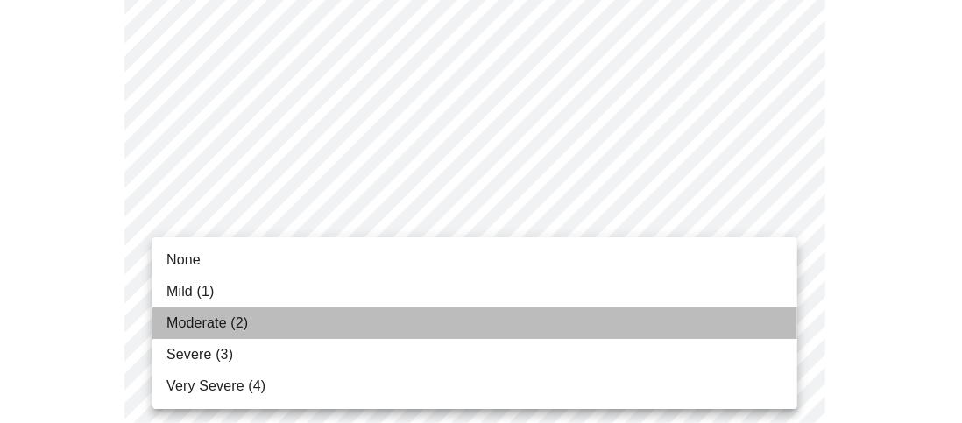
click at [202, 321] on span "Moderate (2)" at bounding box center [206, 323] width 81 height 21
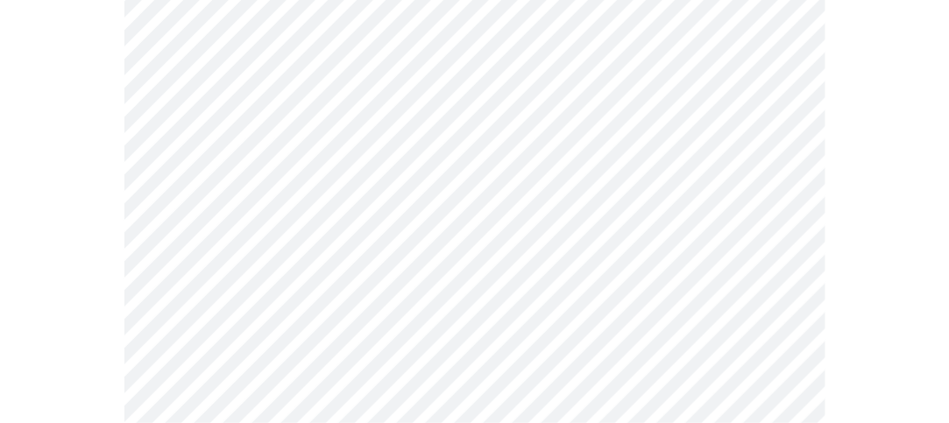
scroll to position [423, 0]
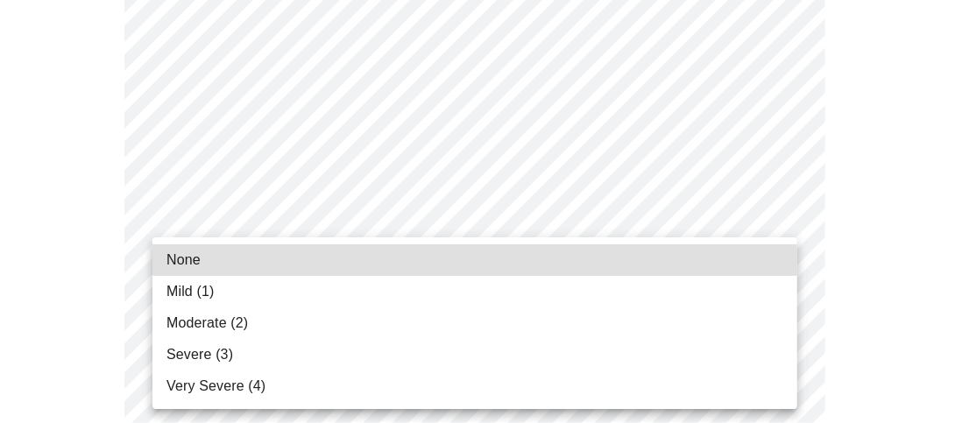
click at [241, 323] on span "Moderate (2)" at bounding box center [206, 323] width 81 height 21
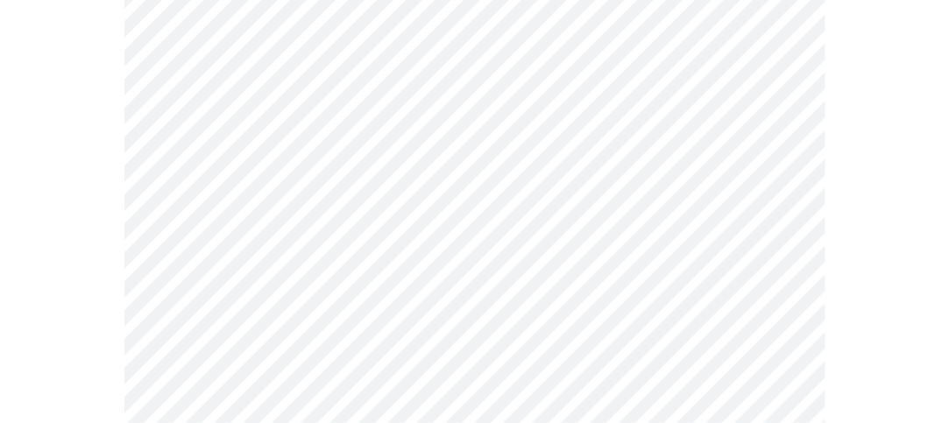
scroll to position [458, 0]
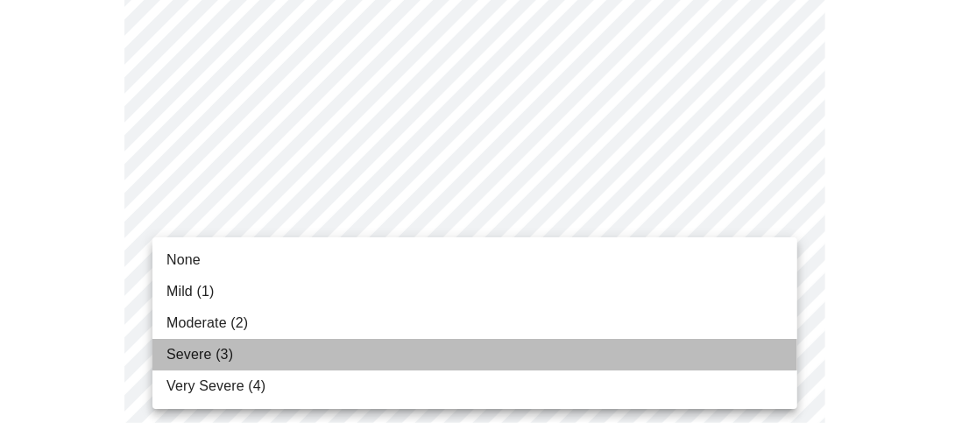
click at [236, 355] on li "Severe (3)" at bounding box center [474, 355] width 645 height 32
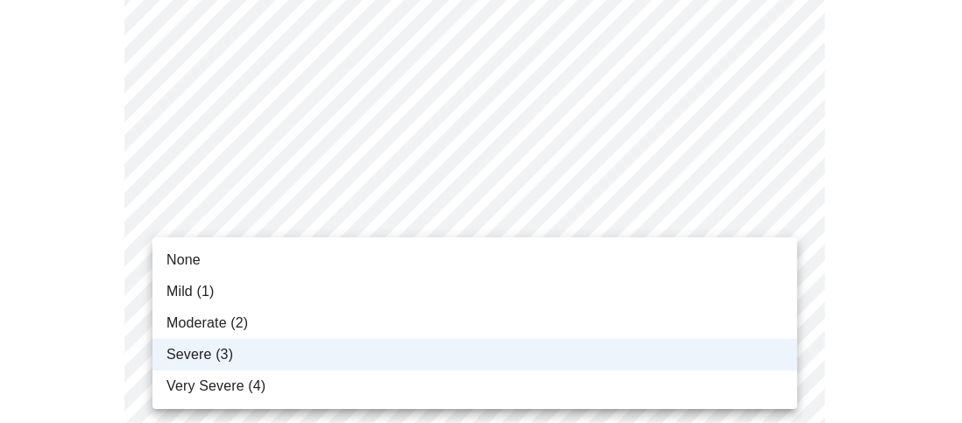
click at [260, 346] on li "Severe (3)" at bounding box center [474, 355] width 645 height 32
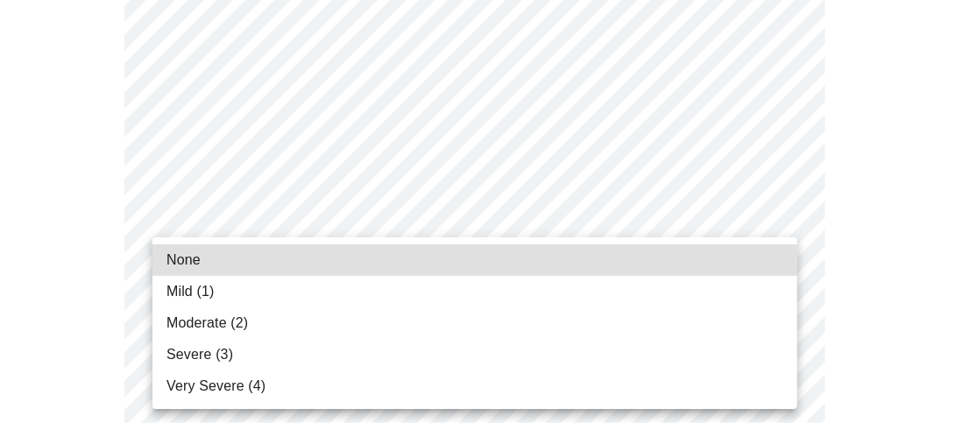
click at [241, 237] on body "MyMenopauseRx Appointments Messaging Labs Uploads Medications Community Refer a…" at bounding box center [481, 431] width 948 height 2256
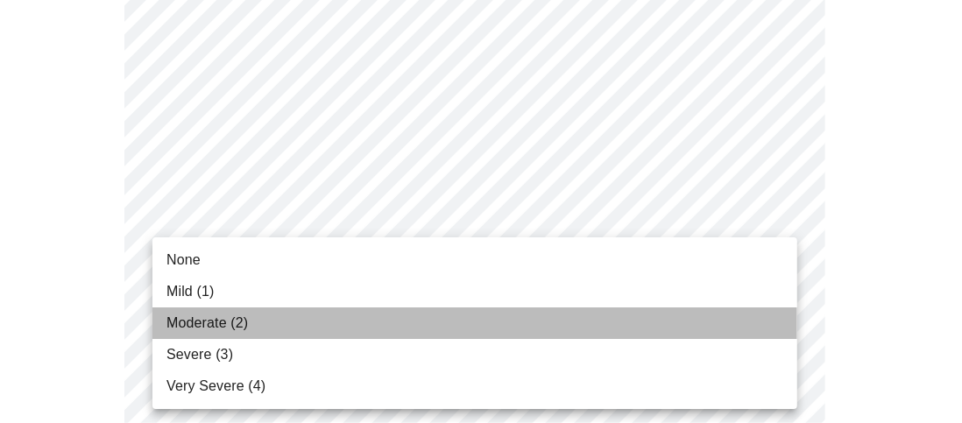
click at [202, 325] on span "Moderate (2)" at bounding box center [206, 323] width 81 height 21
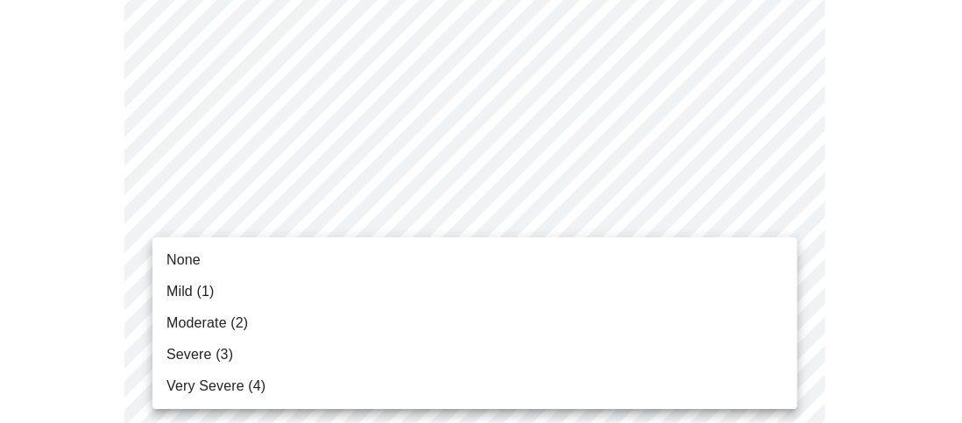
click at [202, 325] on body "MyMenopauseRx Appointments Messaging Labs Uploads Medications Community Refer a…" at bounding box center [481, 418] width 948 height 2231
click at [204, 357] on span "Severe (3)" at bounding box center [199, 354] width 67 height 21
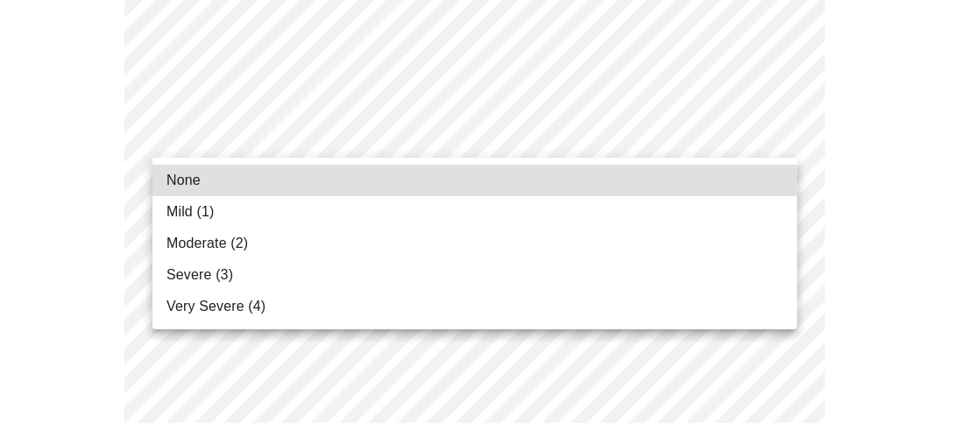
click at [343, 138] on body "MyMenopauseRx Appointments Messaging Labs Uploads Medications Community Refer a…" at bounding box center [481, 56] width 948 height 2207
click at [343, 138] on div at bounding box center [481, 211] width 962 height 423
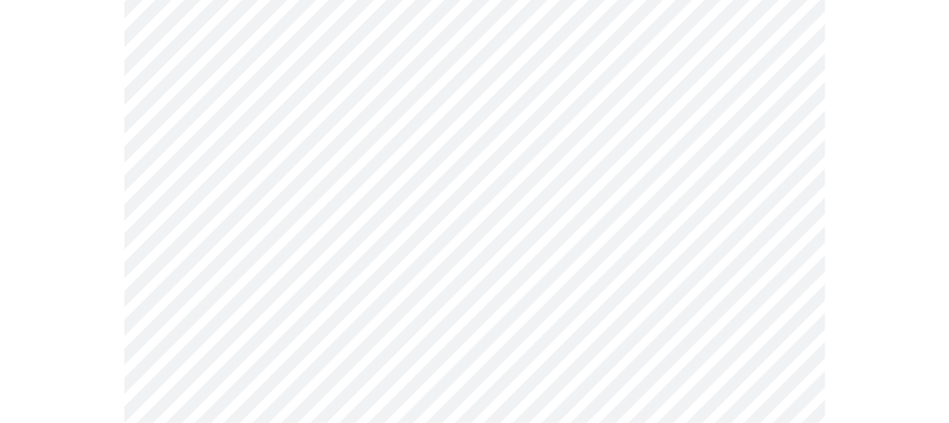
click at [325, 123] on body "MyMenopauseRx Appointments Messaging Labs Uploads Medications Community Refer a…" at bounding box center [474, 56] width 935 height 2207
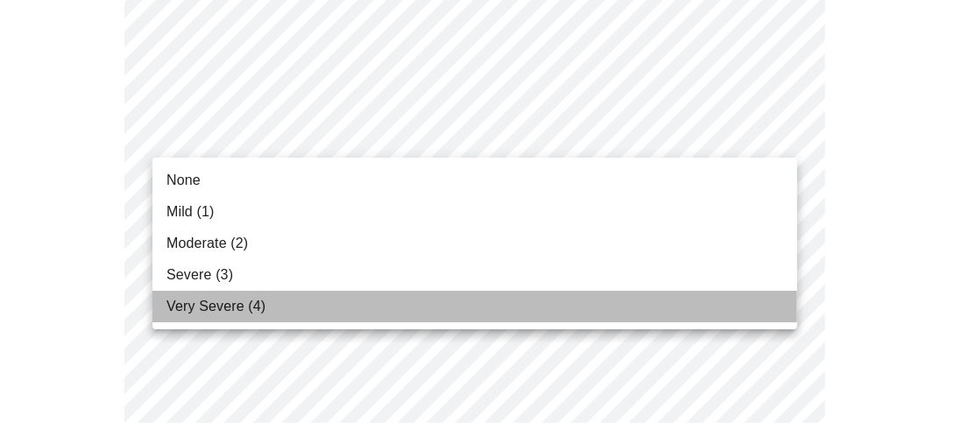
click at [228, 314] on span "Very Severe (4)" at bounding box center [215, 306] width 99 height 21
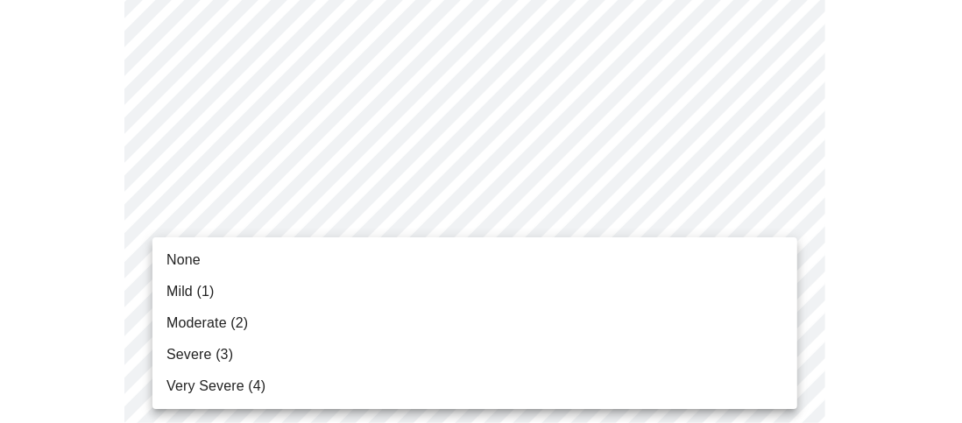
click at [227, 279] on body "MyMenopauseRx Appointments Messaging Labs Uploads Medications Community Refer a…" at bounding box center [481, 44] width 948 height 2182
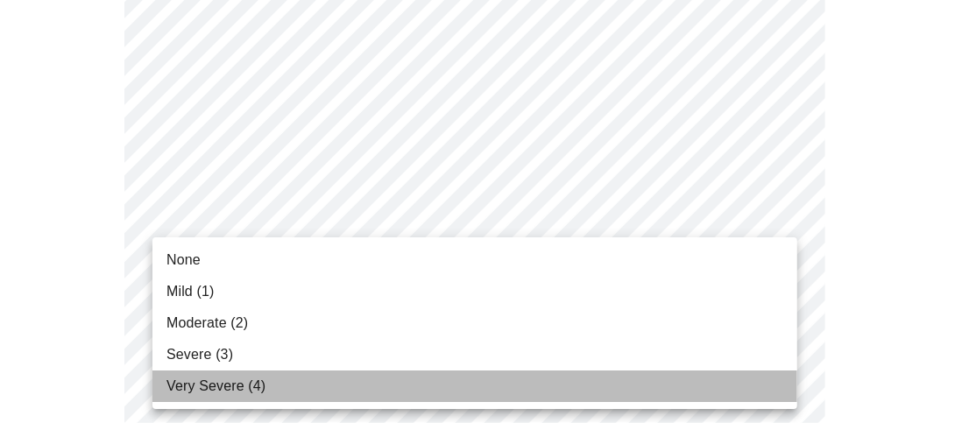
click at [221, 391] on span "Very Severe (4)" at bounding box center [215, 386] width 99 height 21
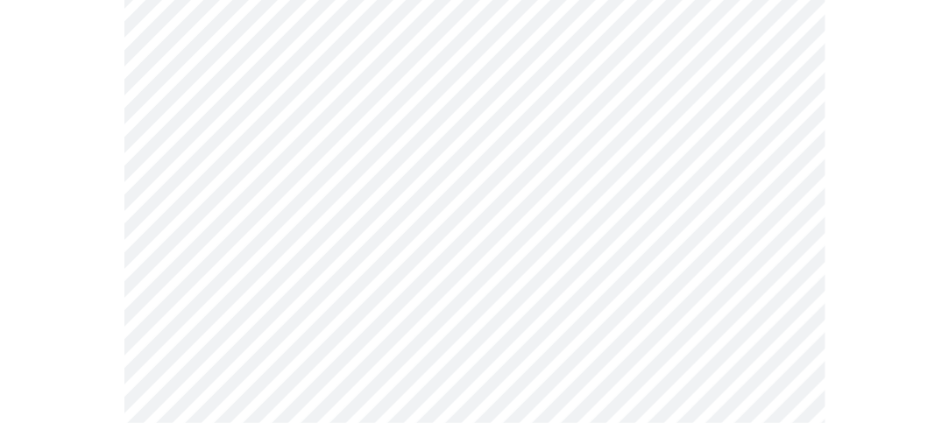
scroll to position [1124, 0]
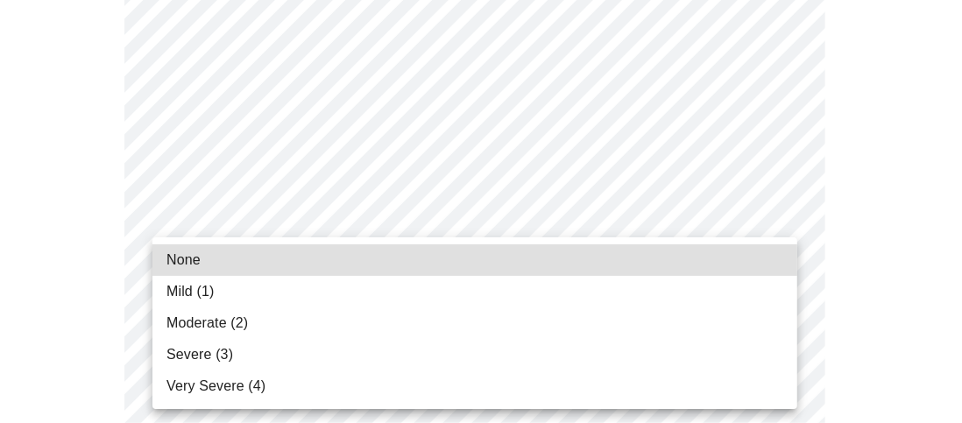
click at [225, 327] on span "Moderate (2)" at bounding box center [206, 323] width 81 height 21
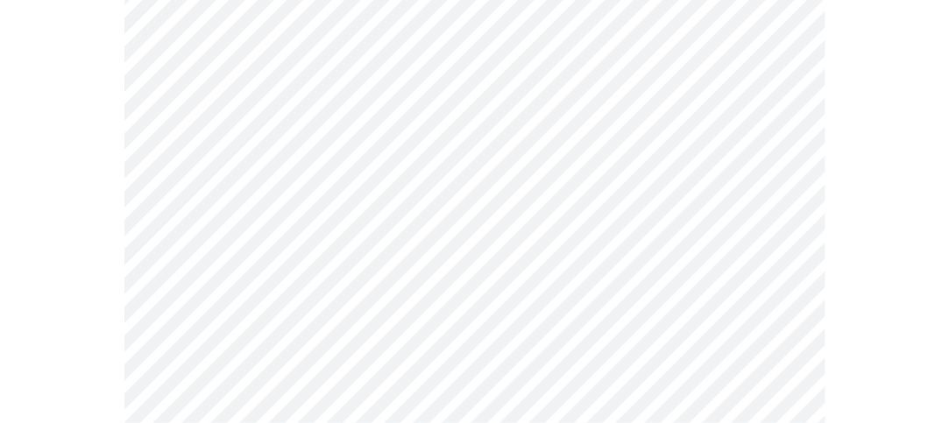
scroll to position [1299, 0]
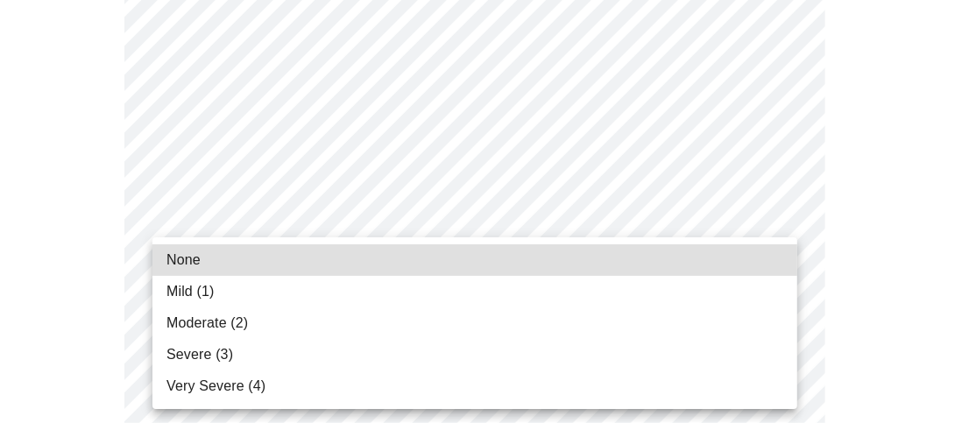
click at [200, 249] on li "None" at bounding box center [474, 260] width 645 height 32
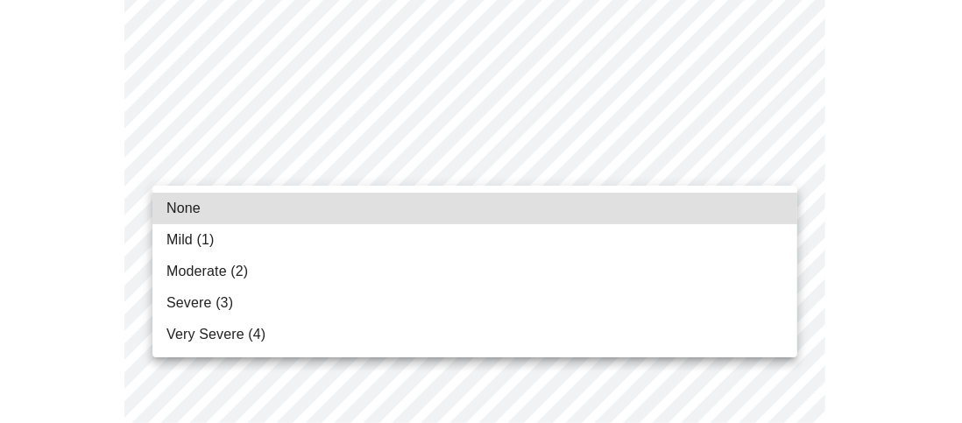
click at [242, 327] on span "Very Severe (4)" at bounding box center [215, 334] width 99 height 21
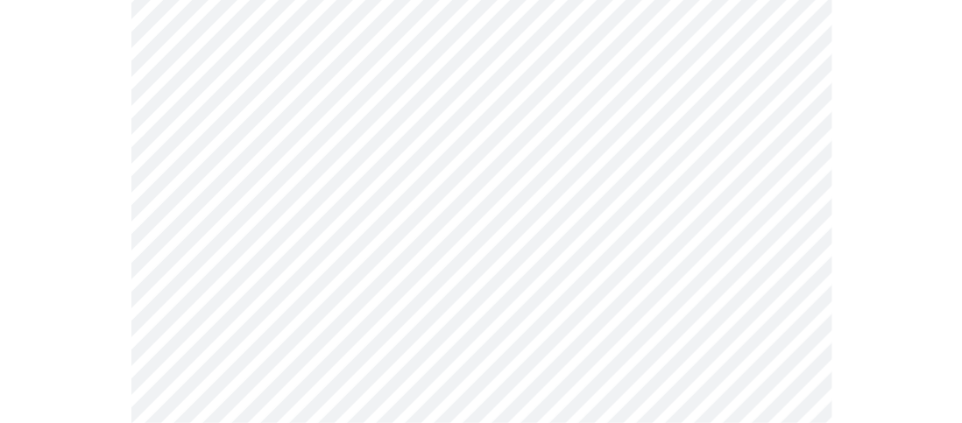
scroll to position [959, 0]
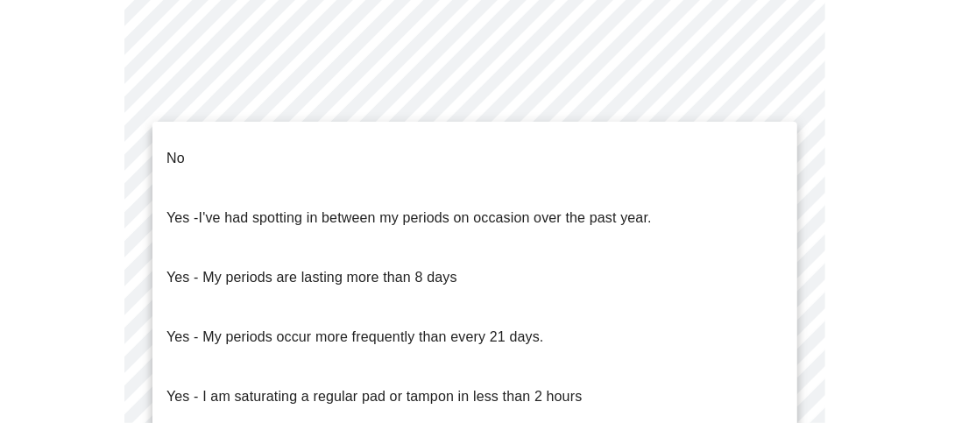
click at [583, 148] on li "No" at bounding box center [474, 159] width 645 height 60
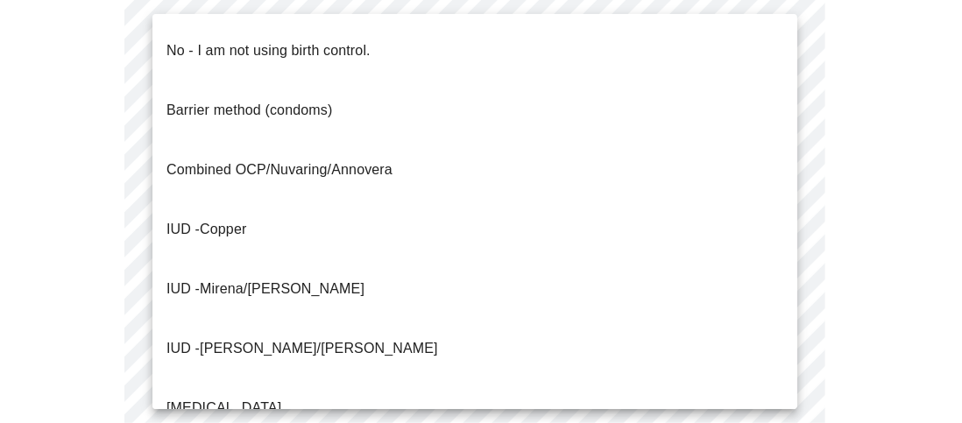
click at [343, 51] on span "No - I am not using birth control." at bounding box center [268, 50] width 204 height 49
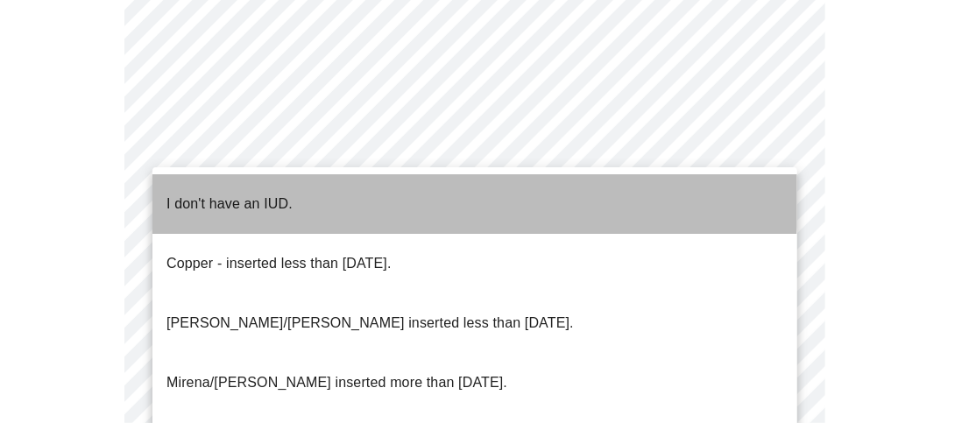
click at [210, 194] on p "I don't have an IUD." at bounding box center [229, 204] width 126 height 21
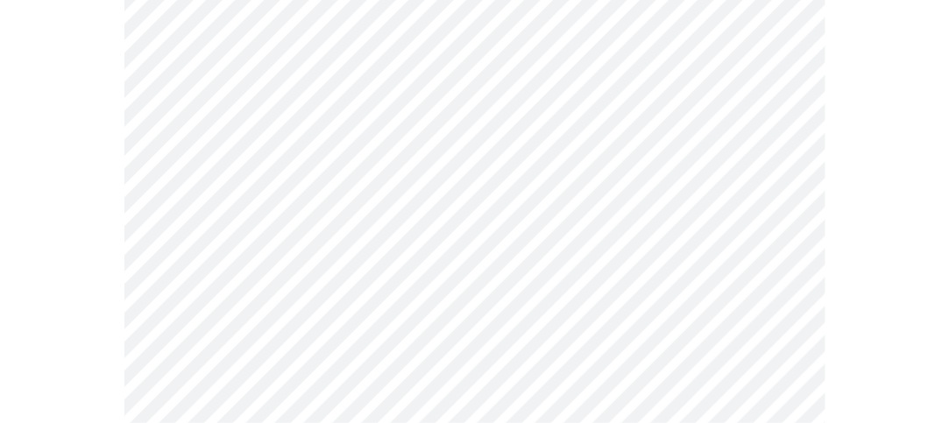
scroll to position [1237, 0]
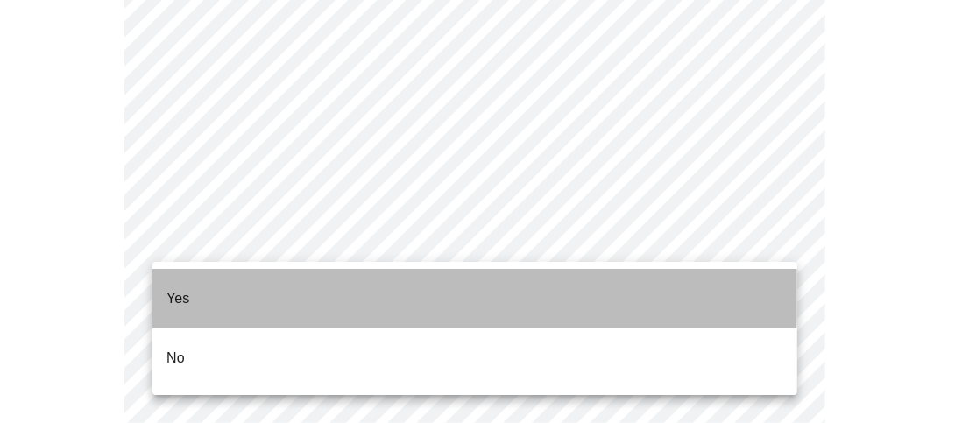
click at [275, 281] on li "Yes" at bounding box center [474, 299] width 645 height 60
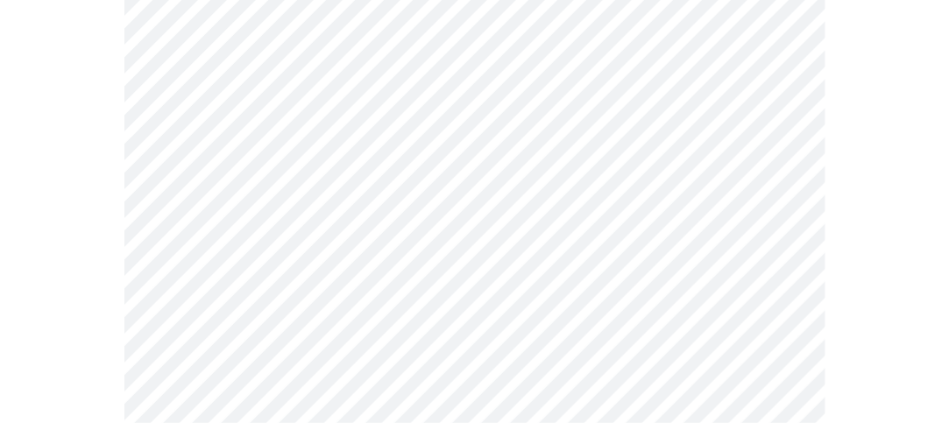
scroll to position [258, 0]
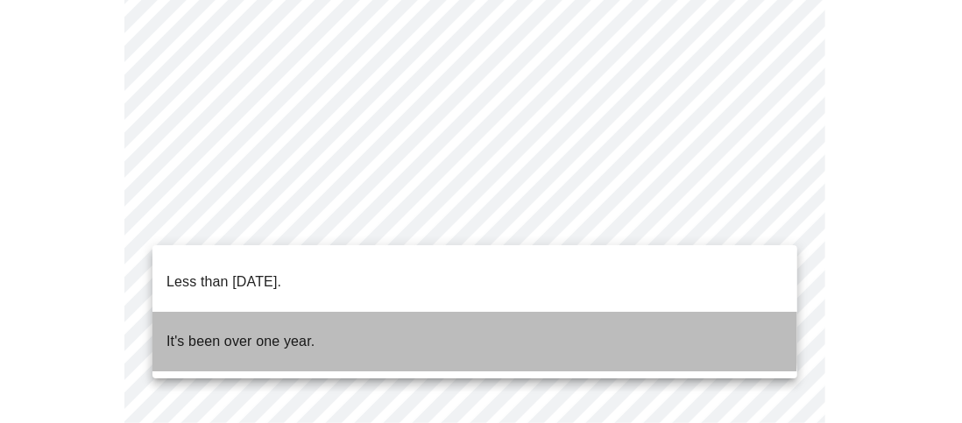
click at [297, 331] on p "It's been over one year." at bounding box center [240, 341] width 148 height 21
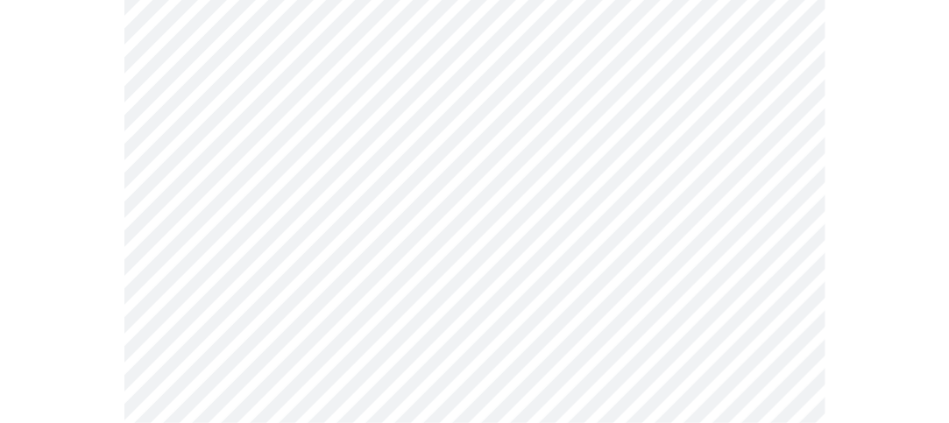
scroll to position [391, 0]
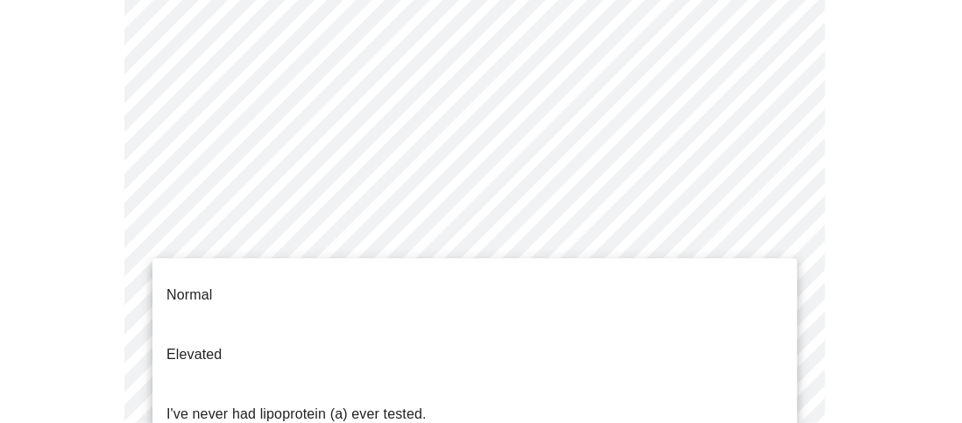
click at [466, 236] on body "MyMenopauseRx Appointments Messaging Labs Uploads Medications Community Refer a…" at bounding box center [481, 332] width 948 height 1432
click at [440, 385] on li "I've never had lipoprotein (a) ever tested." at bounding box center [474, 415] width 645 height 60
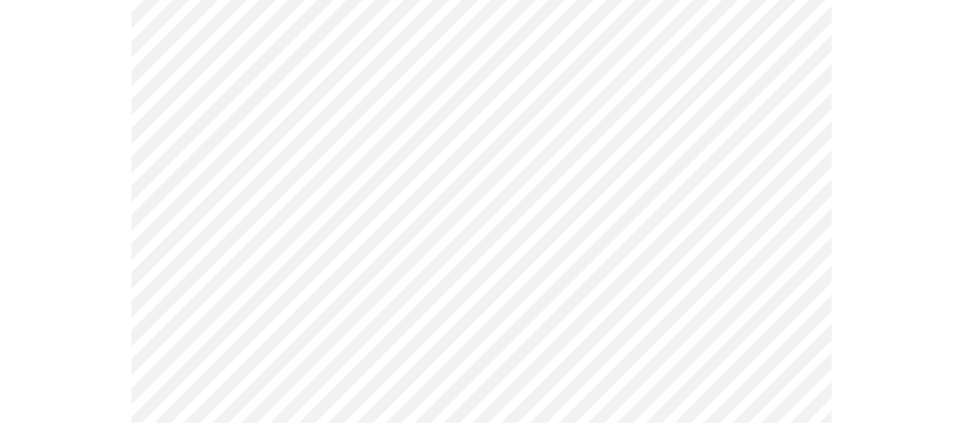
scroll to position [281, 0]
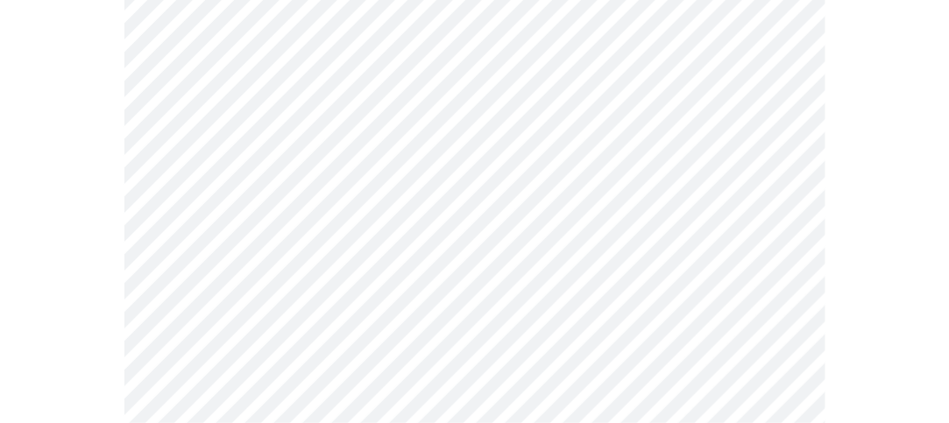
click at [224, 237] on body "MyMenopauseRx Appointments Messaging Labs Uploads Medications Community Refer a…" at bounding box center [474, 205] width 935 height 959
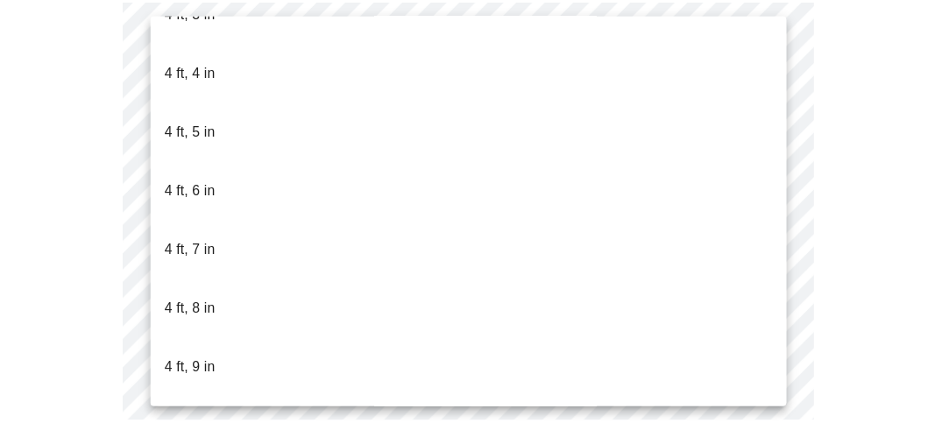
scroll to position [1153, 0]
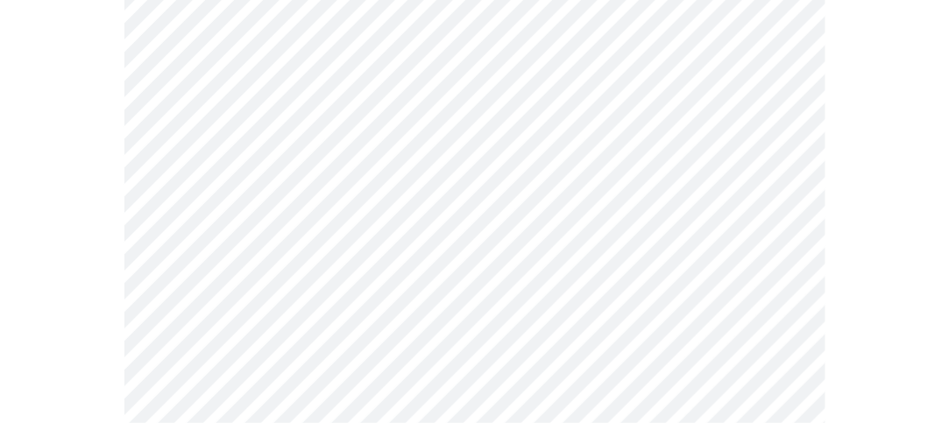
click at [110, 338] on div at bounding box center [474, 273] width 935 height 803
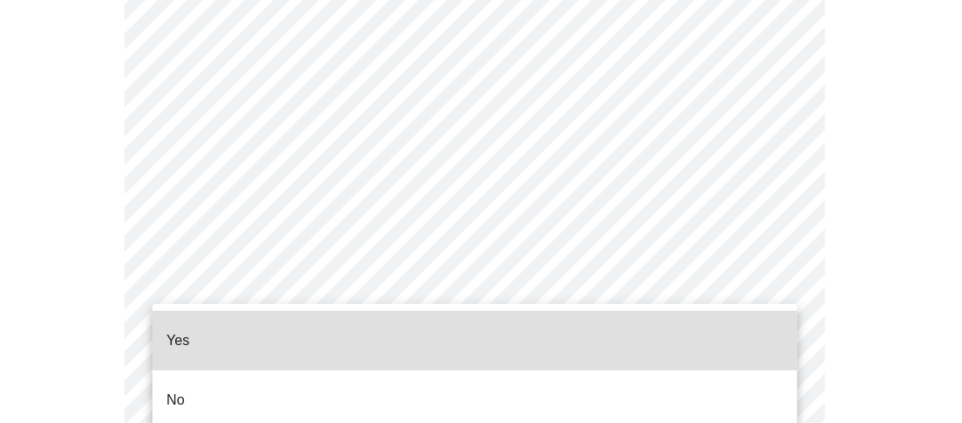
click at [308, 371] on li "No" at bounding box center [474, 401] width 645 height 60
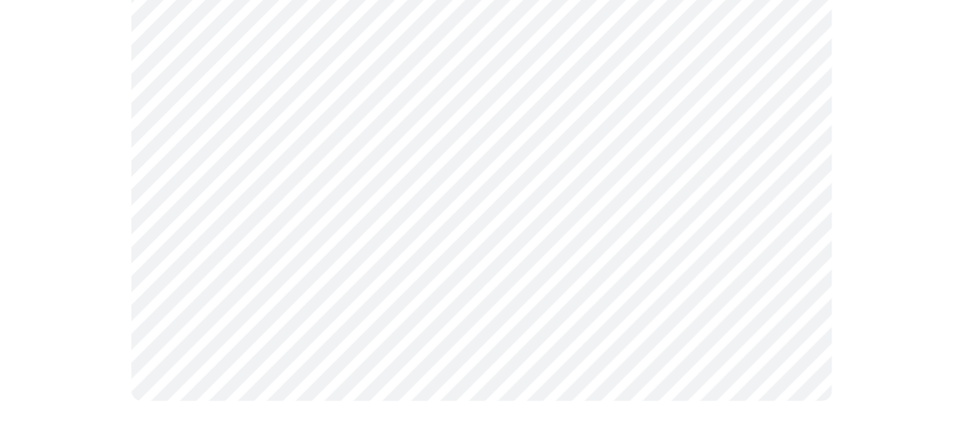
scroll to position [1305, 0]
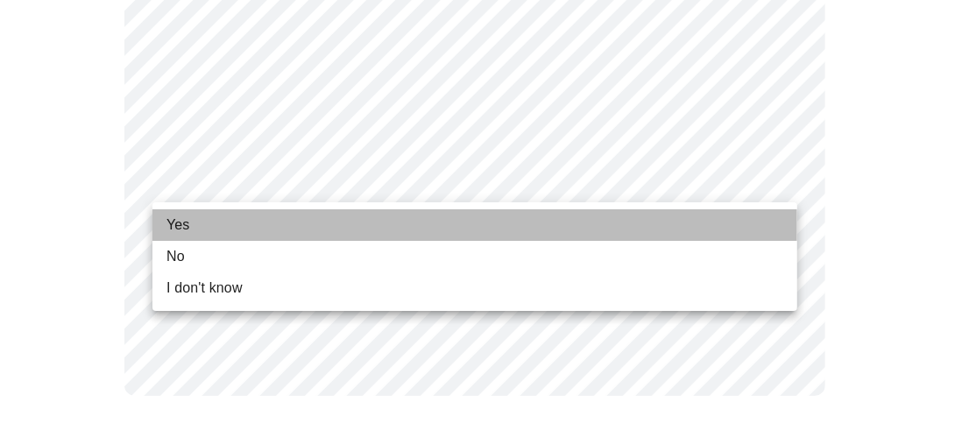
click at [212, 222] on li "Yes" at bounding box center [474, 225] width 645 height 32
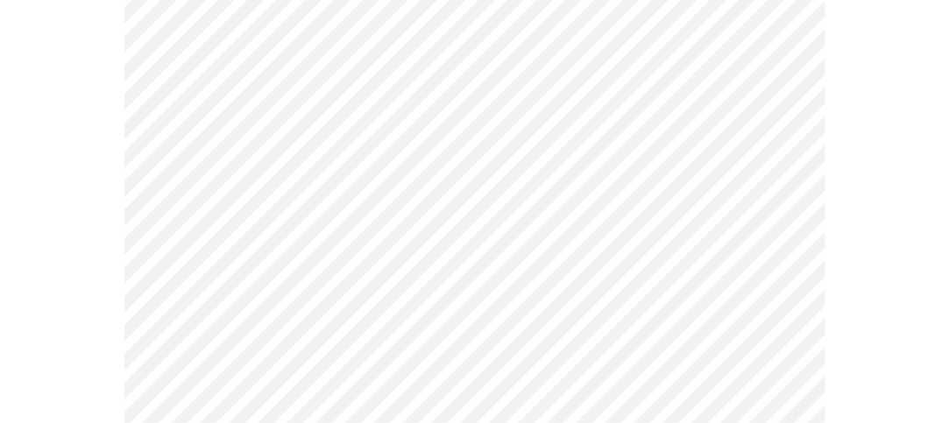
scroll to position [225, 0]
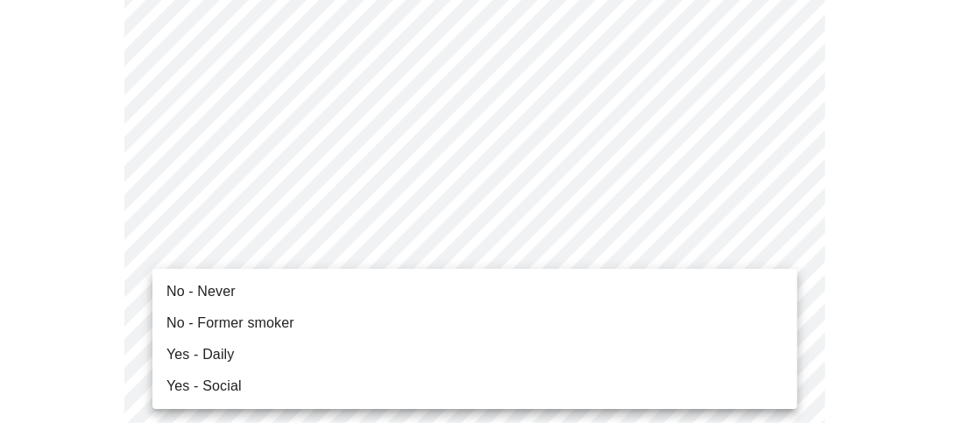
click at [233, 353] on li "Yes - Daily" at bounding box center [474, 355] width 645 height 32
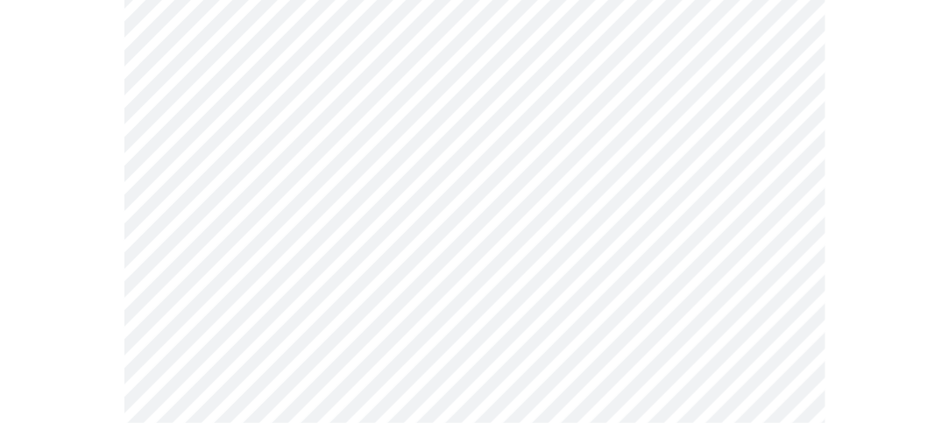
scroll to position [1561, 0]
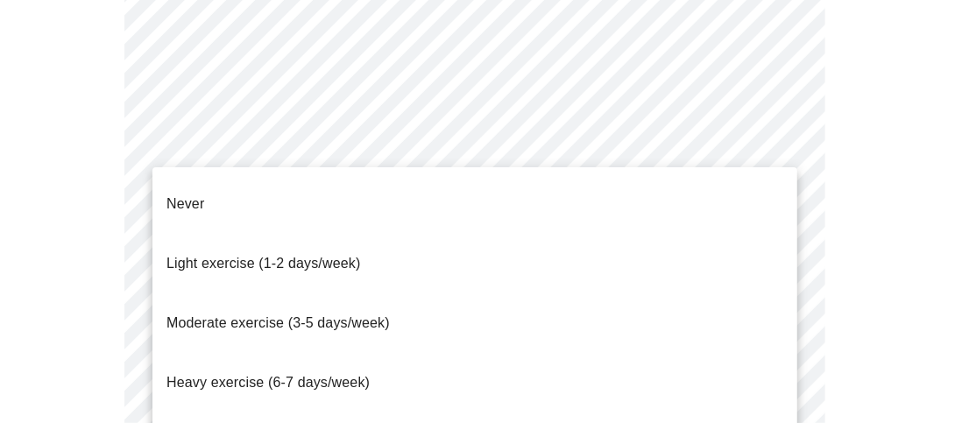
click at [312, 192] on li "Never" at bounding box center [474, 204] width 645 height 60
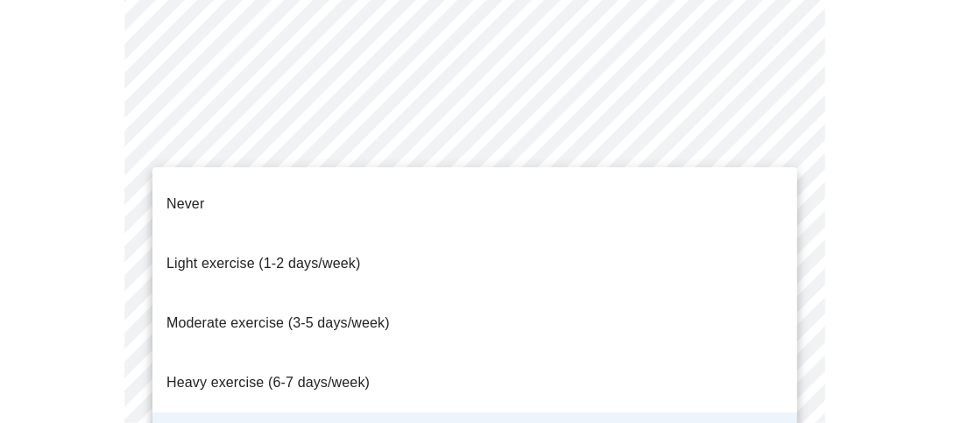
click at [407, 188] on li "Never" at bounding box center [474, 204] width 645 height 60
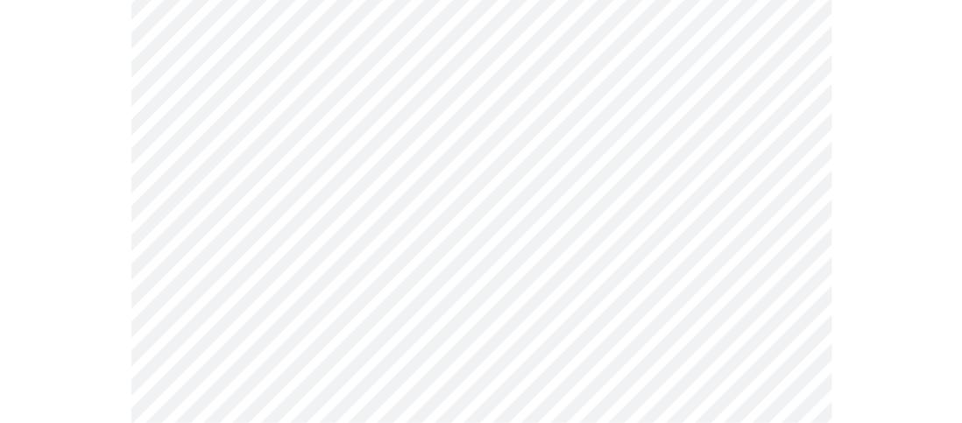
scroll to position [1870, 0]
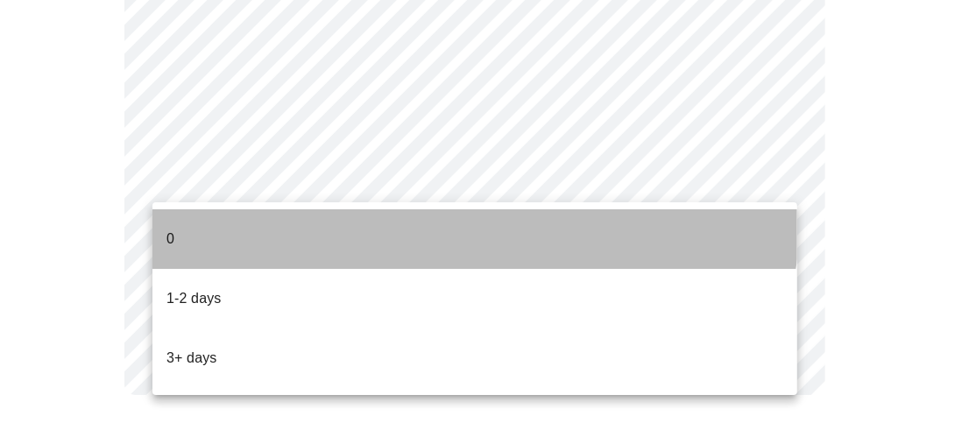
click at [413, 209] on li "0" at bounding box center [474, 239] width 645 height 60
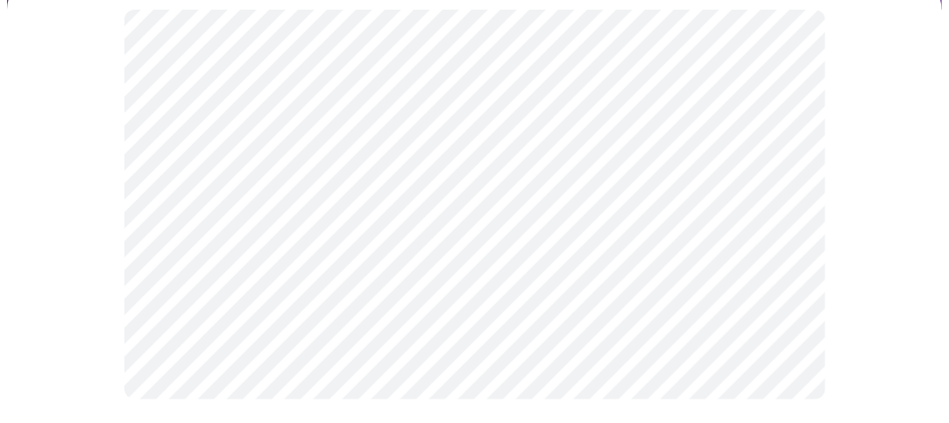
scroll to position [182, 0]
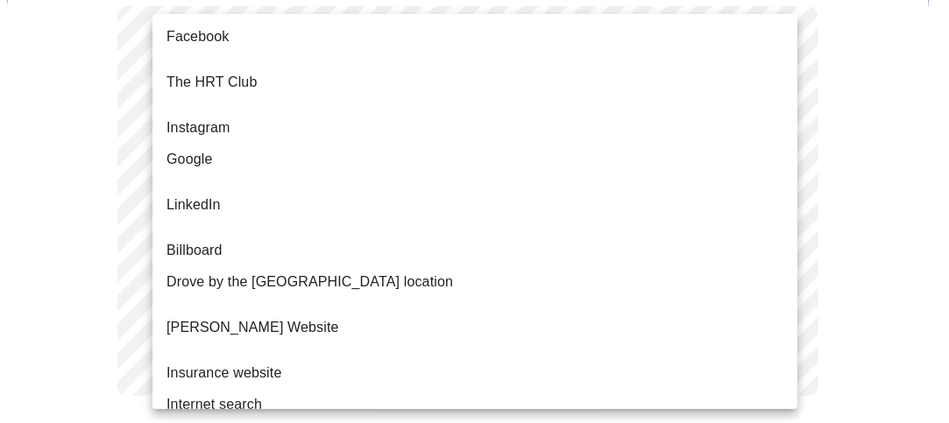
click at [637, 205] on body "MyMenopauseRx Appointments Messaging Labs Uploads Medications Community Refer a…" at bounding box center [474, 128] width 935 height 606
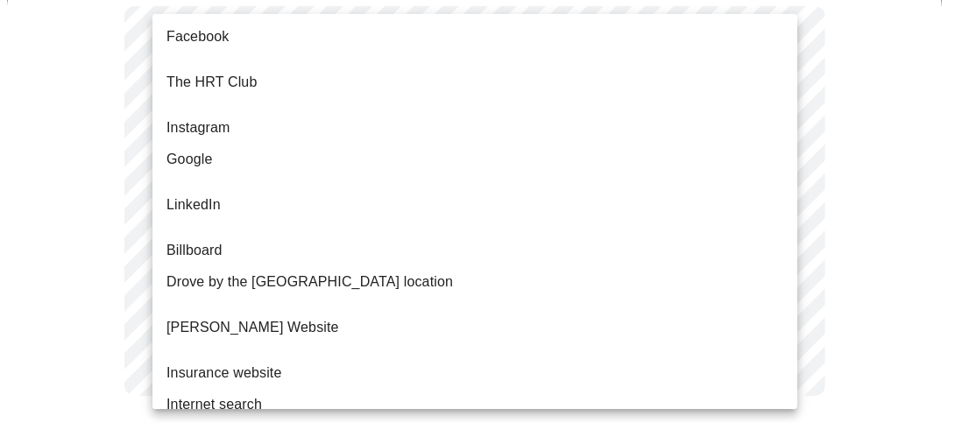
click at [571, 152] on li "Google" at bounding box center [474, 160] width 645 height 32
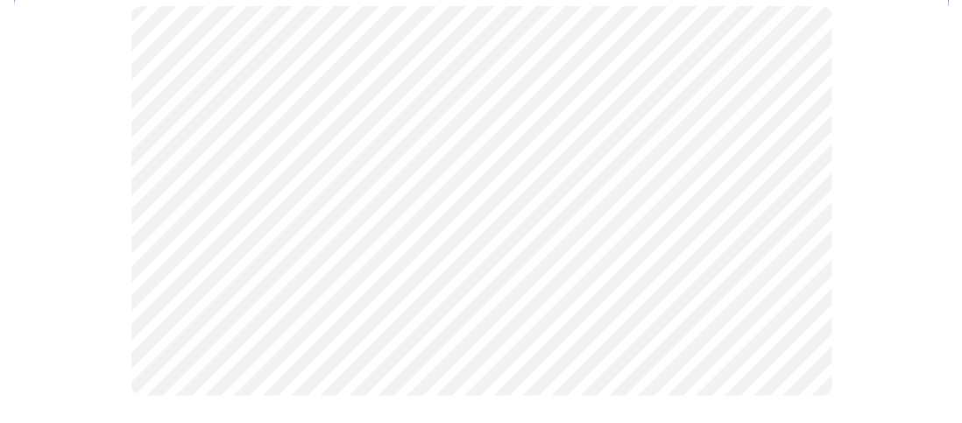
scroll to position [0, 0]
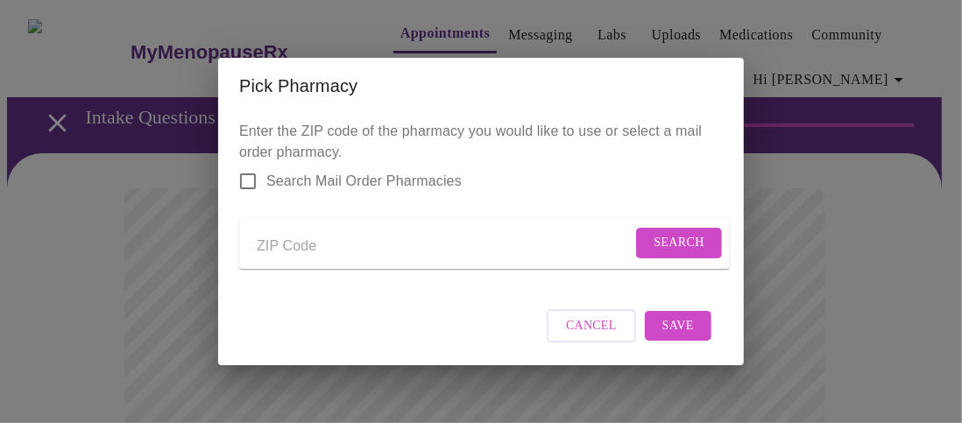
click at [298, 240] on input "Send a message to your care team" at bounding box center [444, 246] width 375 height 28
click at [357, 244] on input "Send a message to your care team" at bounding box center [444, 246] width 375 height 28
type input "30165"
click at [687, 236] on span "Search" at bounding box center [679, 243] width 51 height 22
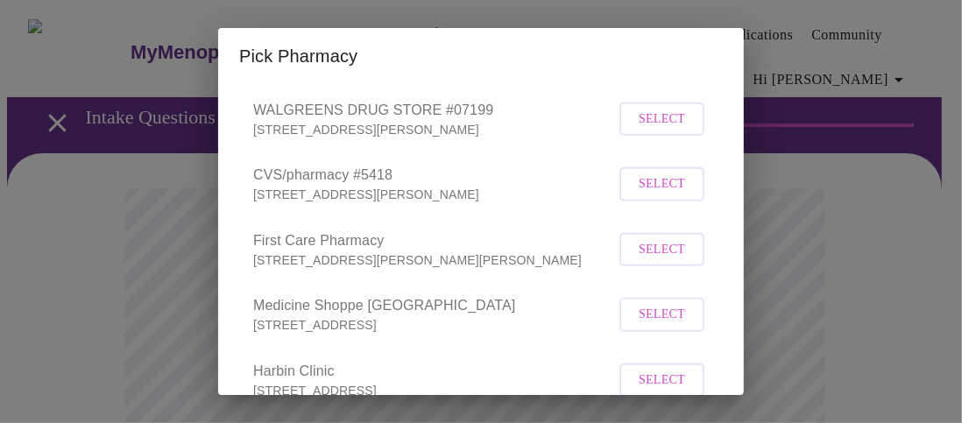
scroll to position [558, 0]
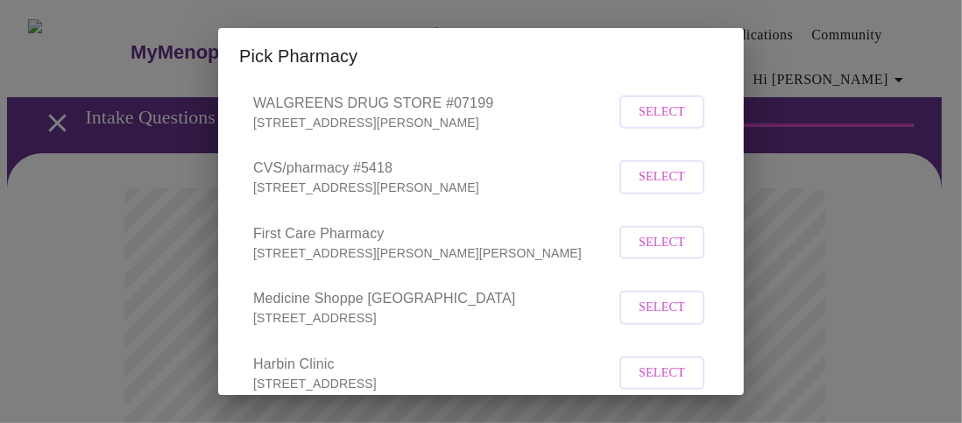
click at [662, 188] on span "Select" at bounding box center [662, 177] width 46 height 22
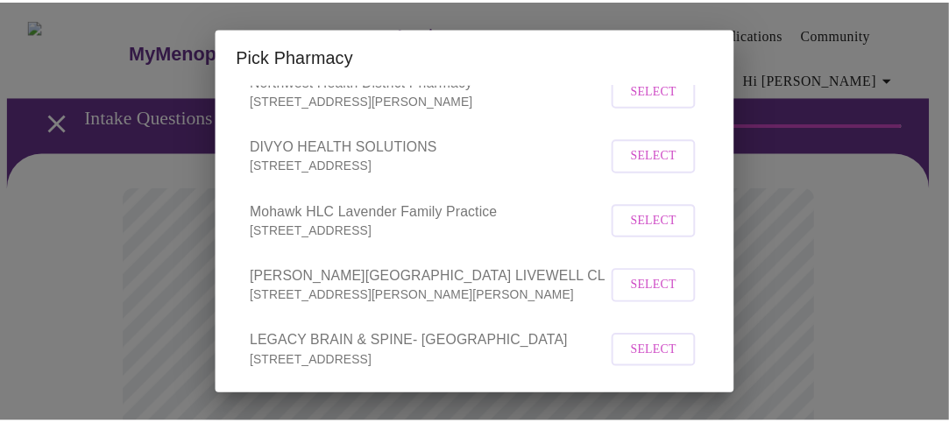
scroll to position [1581, 0]
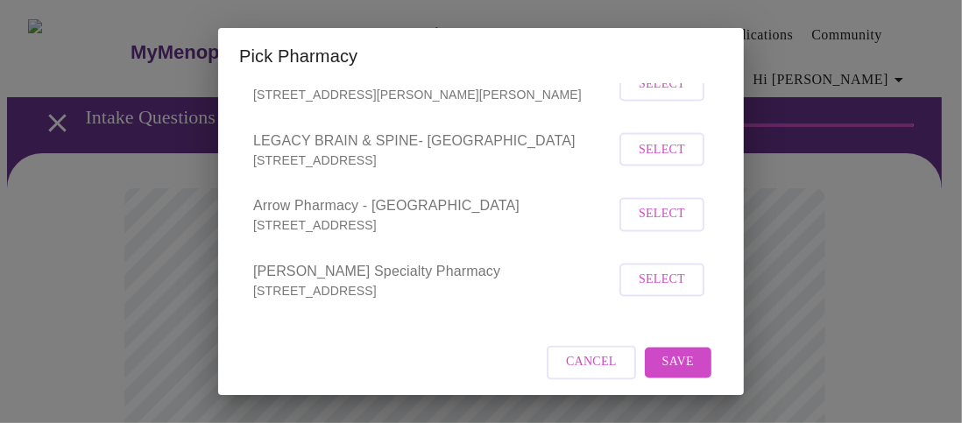
click at [692, 359] on button "Save" at bounding box center [678, 363] width 67 height 31
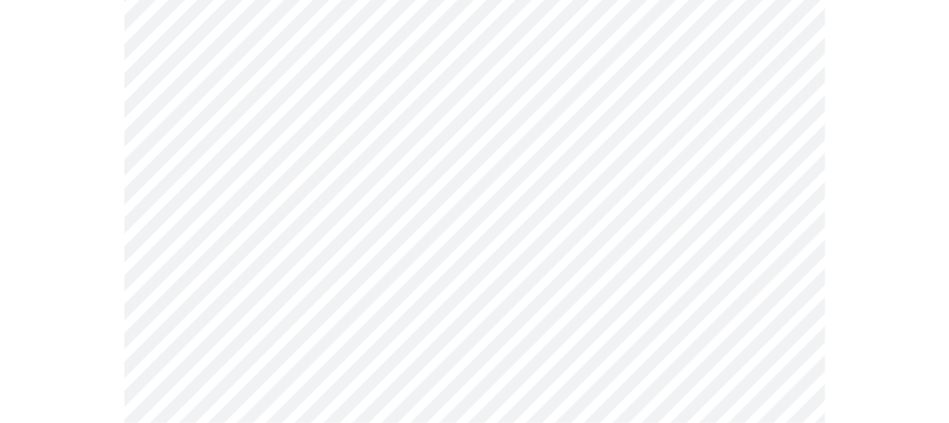
scroll to position [916, 0]
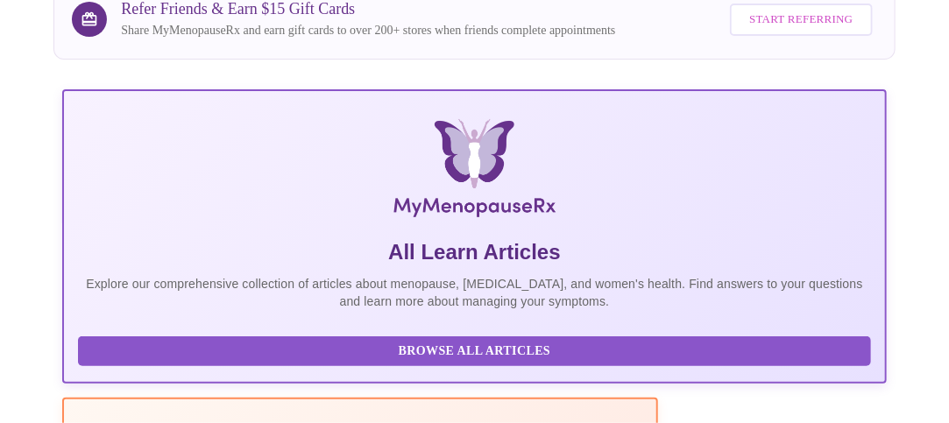
scroll to position [207, 0]
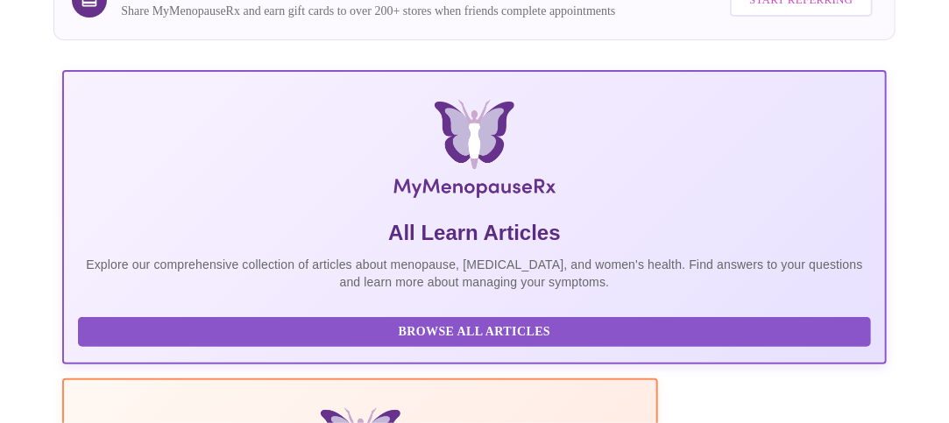
drag, startPoint x: 843, startPoint y: 216, endPoint x: 484, endPoint y: 260, distance: 362.0
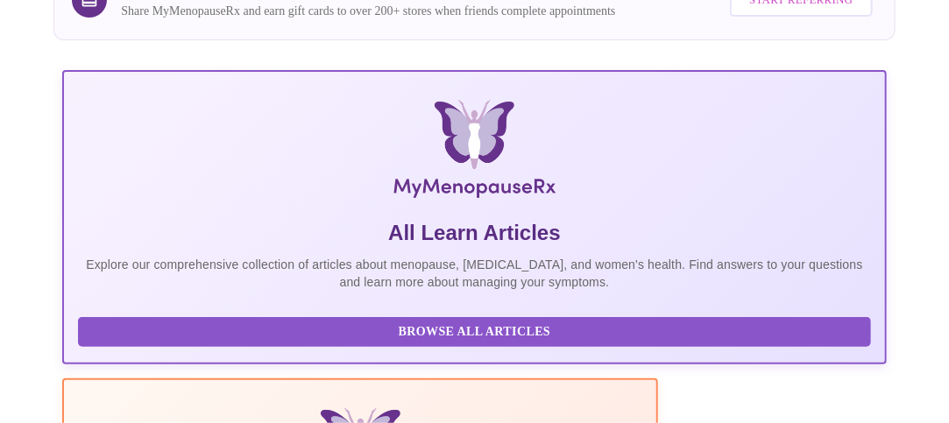
scroll to position [0, 987]
